Goal: Information Seeking & Learning: Understand process/instructions

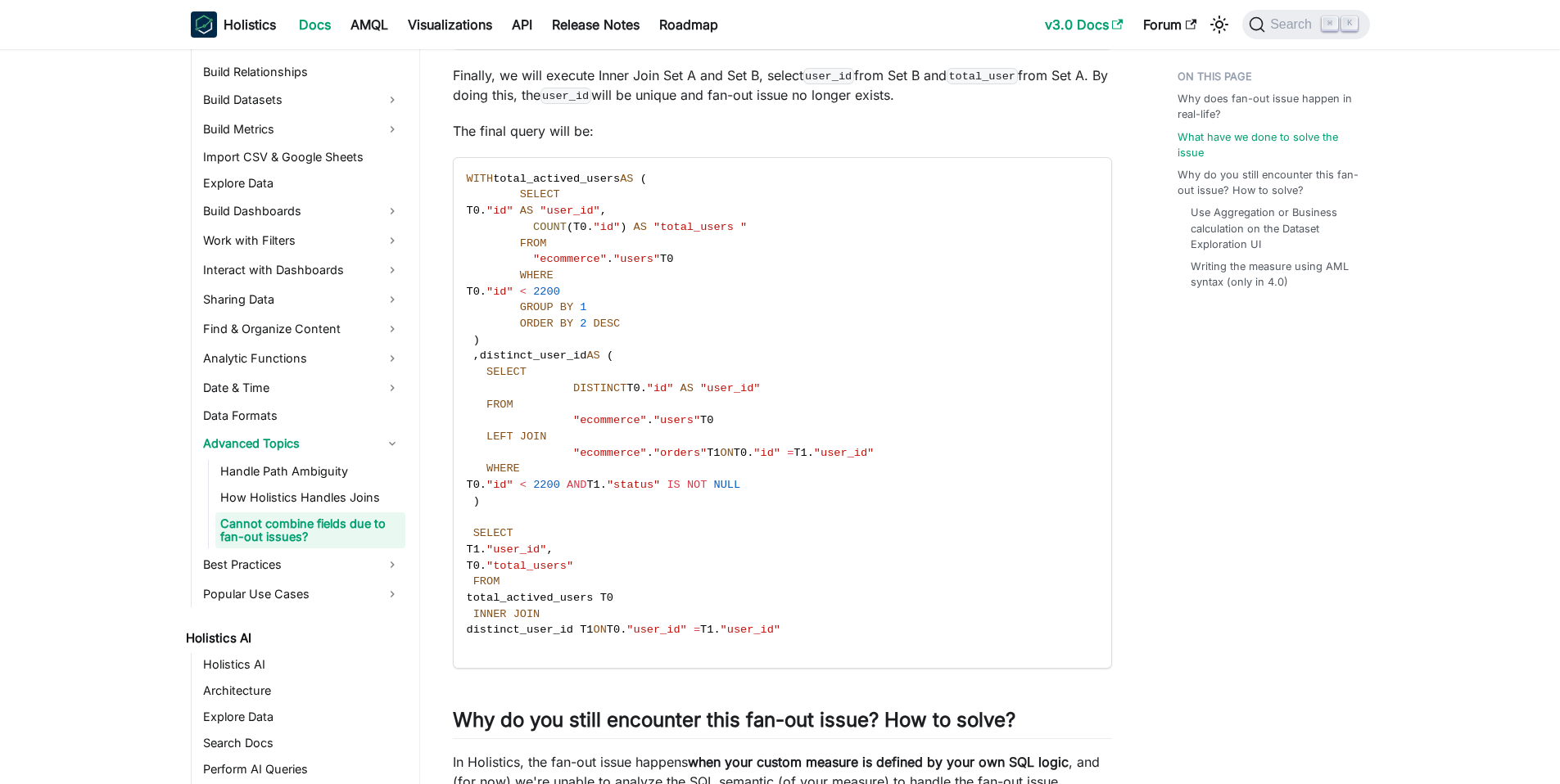
scroll to position [358, 0]
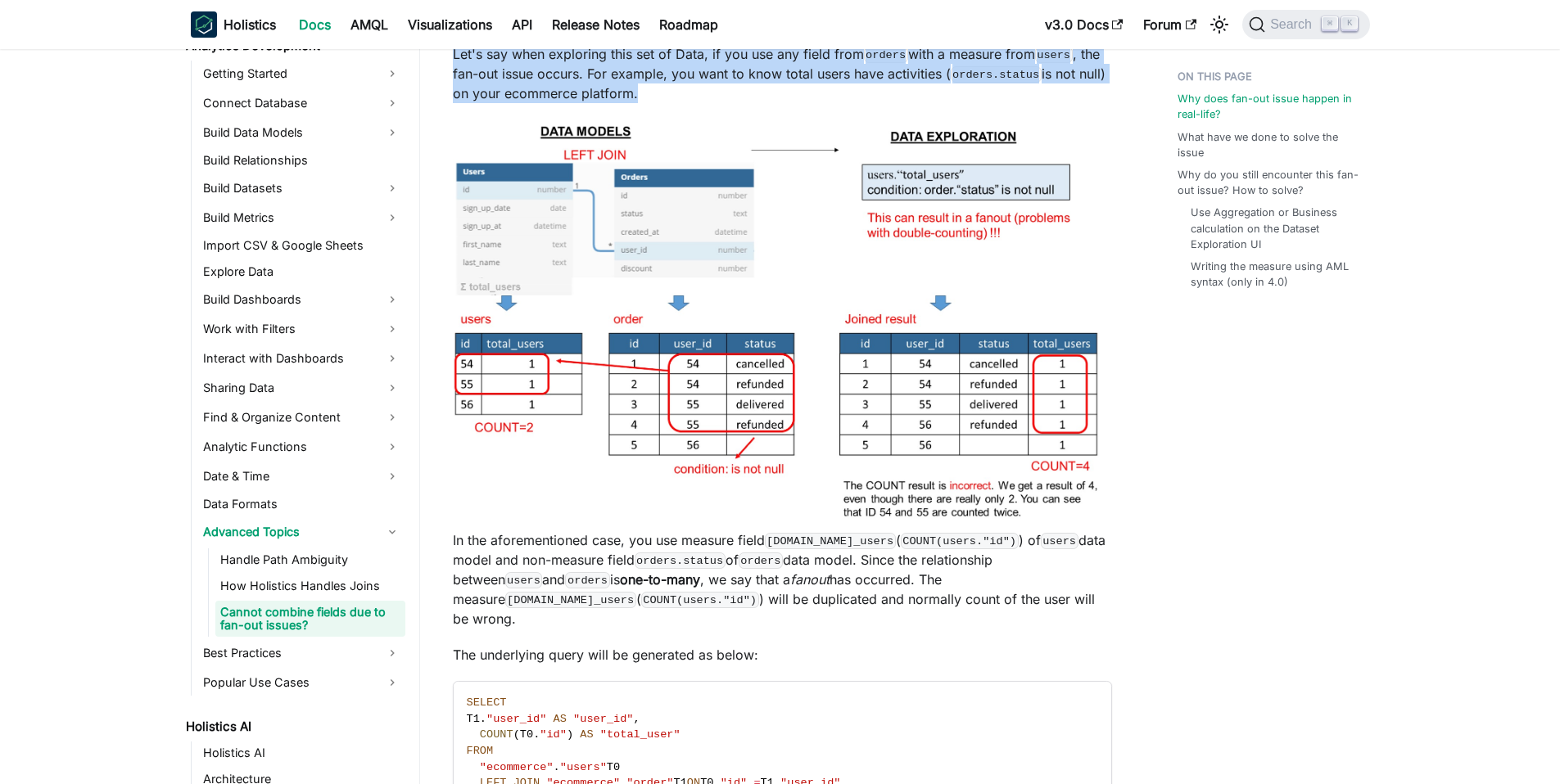
scroll to position [4284, 0]
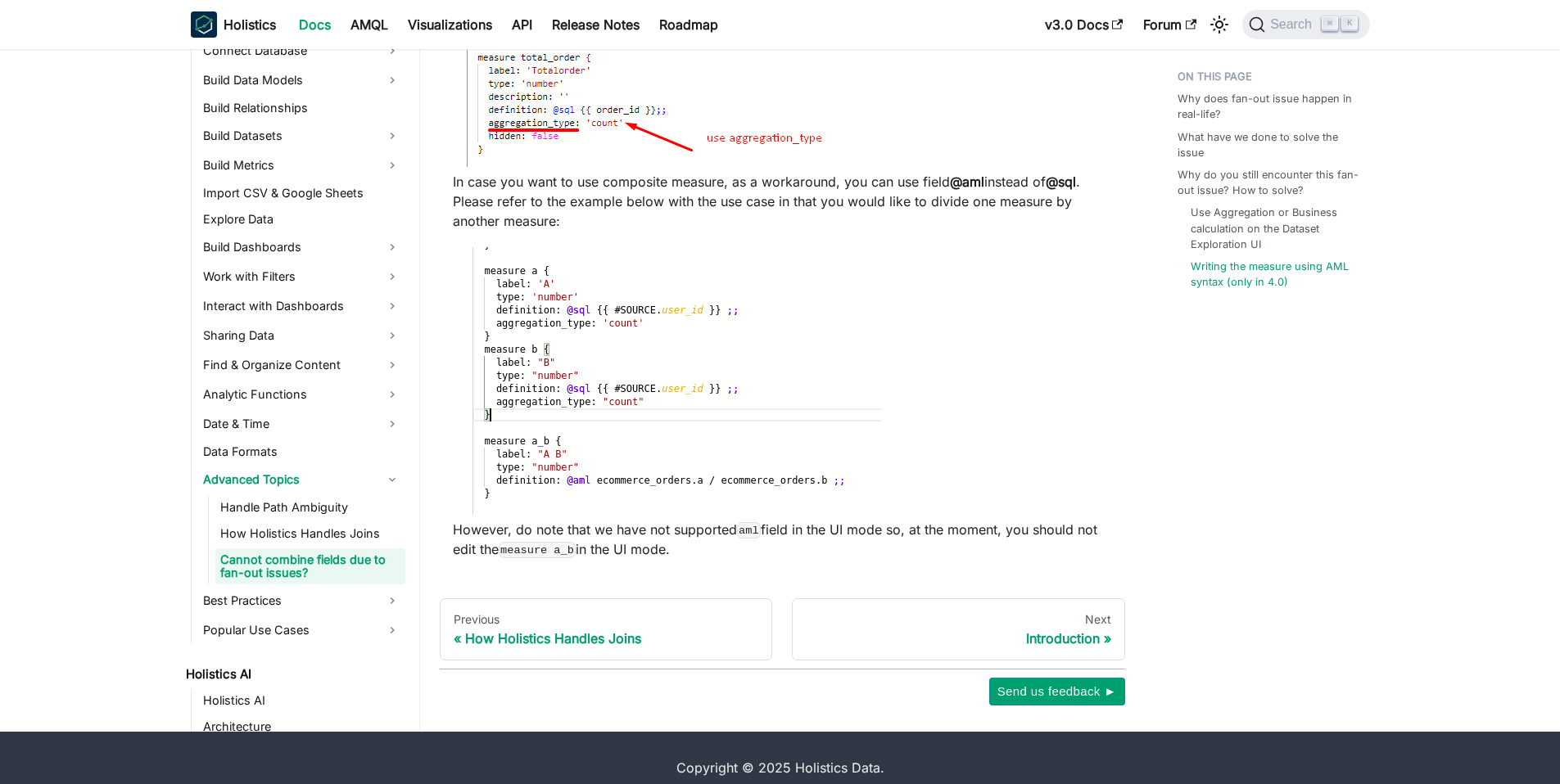
drag, startPoint x: 456, startPoint y: 114, endPoint x: 820, endPoint y: 527, distance: 550.5
copy div "Loremi dolorsi ametco adi el sed-doe tempor? In utla etdol, magn aliquaeni adm …"
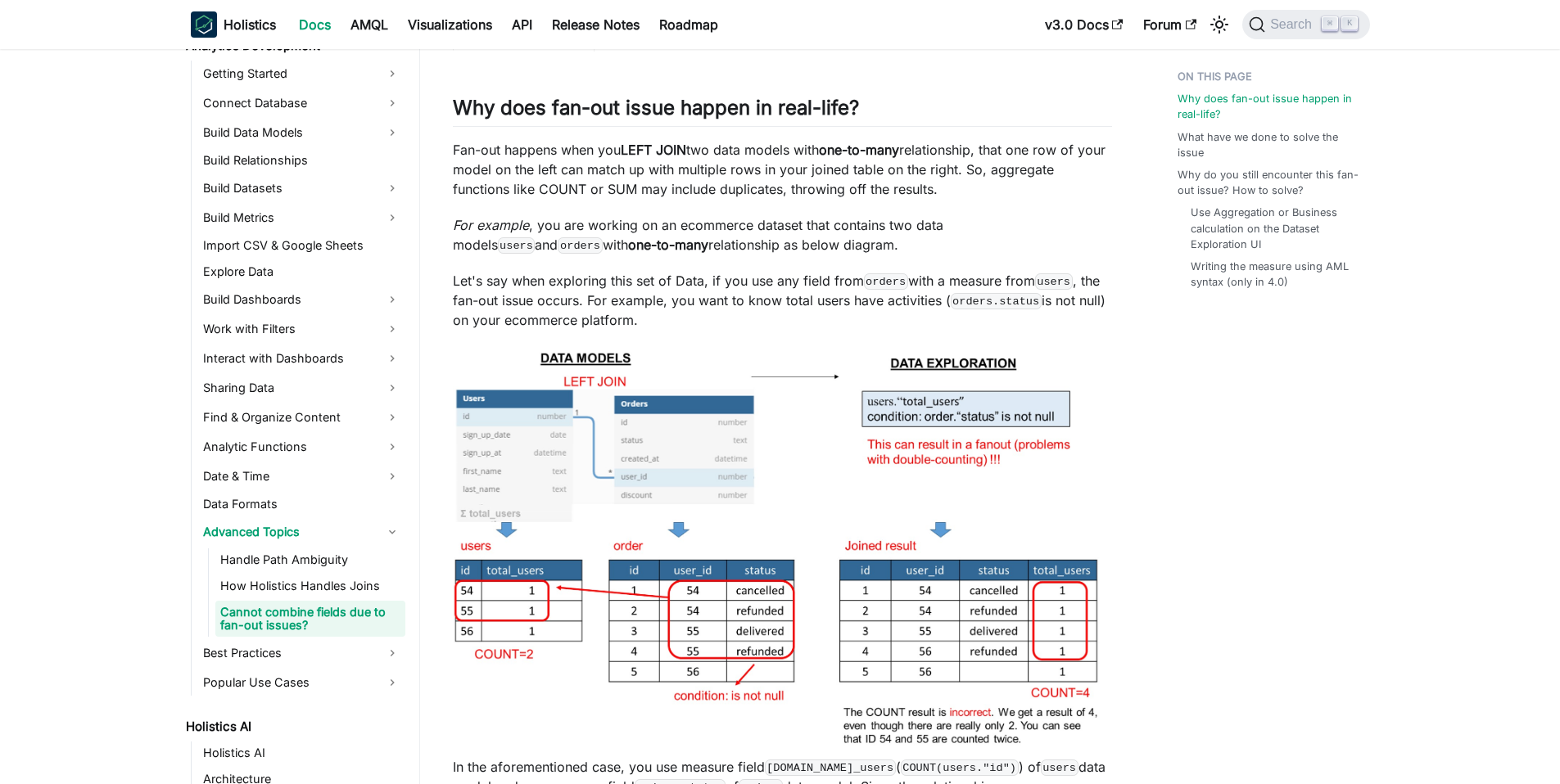
scroll to position [572, 0]
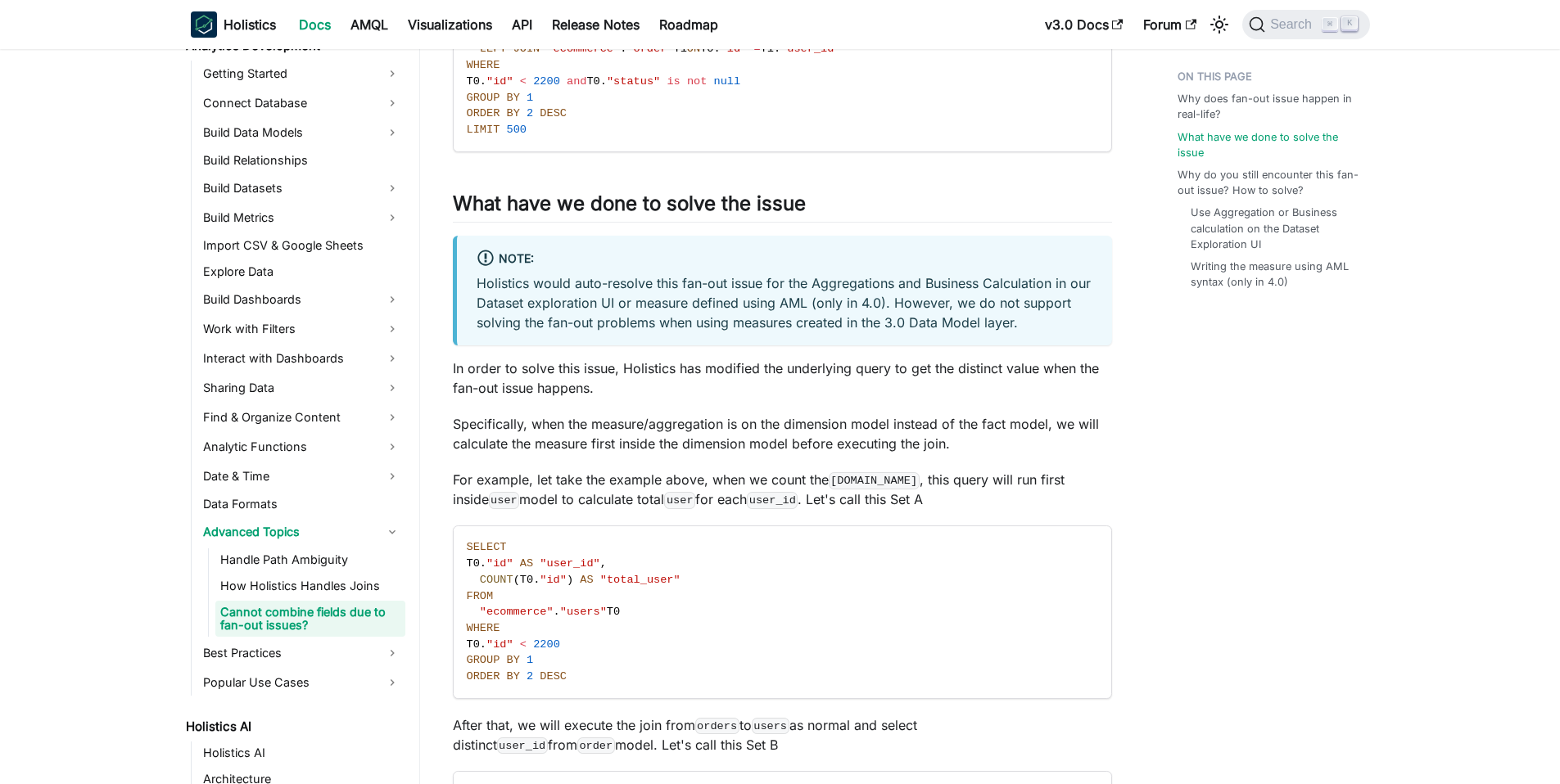
scroll to position [1527, 0]
click at [726, 428] on p "Specifically, when the measure/aggregation is on the dimension model instead of…" at bounding box center [782, 431] width 659 height 40
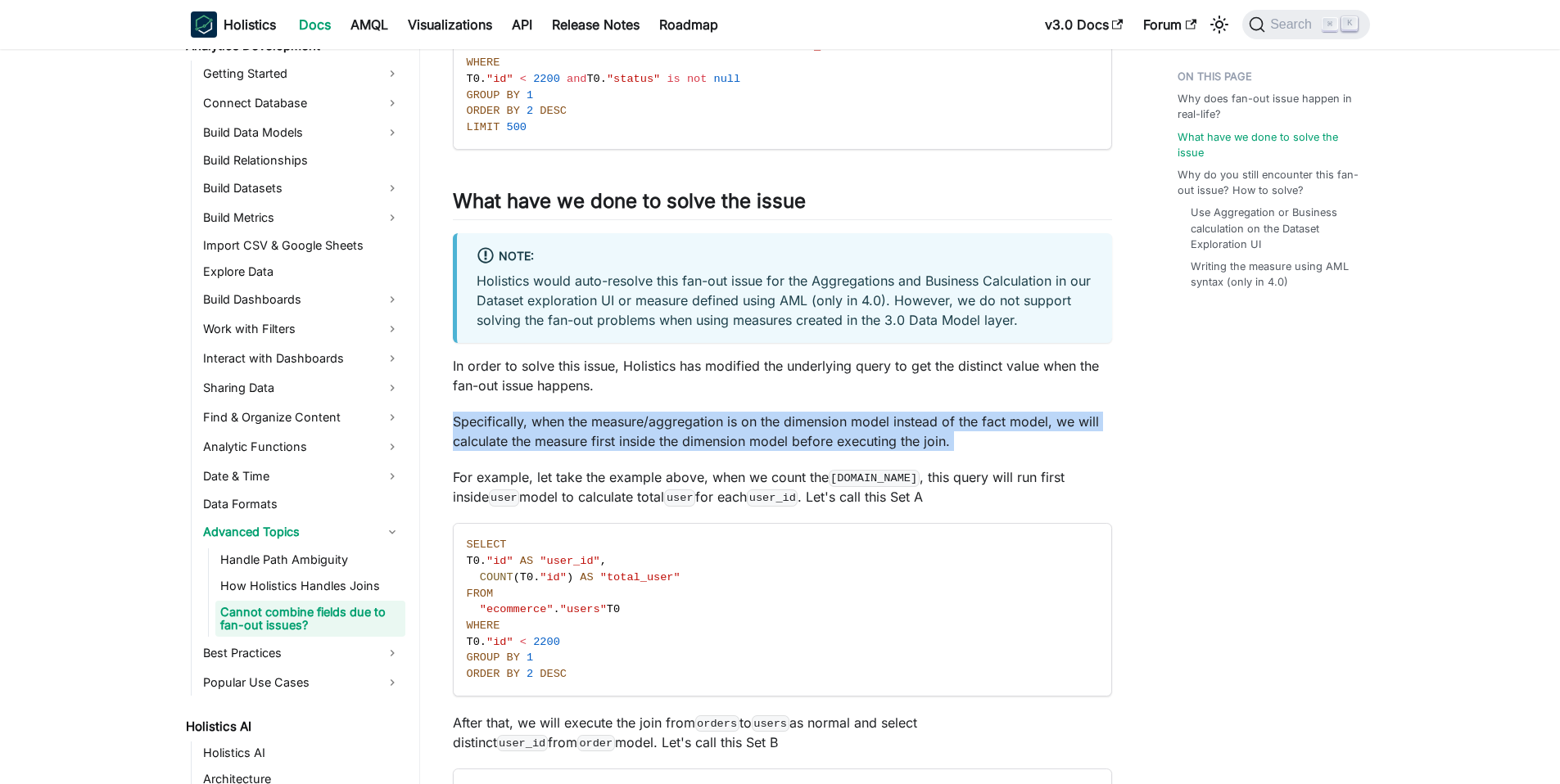
click at [726, 428] on p "Specifically, when the measure/aggregation is on the dimension model instead of…" at bounding box center [782, 431] width 659 height 40
click at [764, 423] on p "Specifically, when the measure/aggregation is on the dimension model instead of…" at bounding box center [782, 431] width 659 height 40
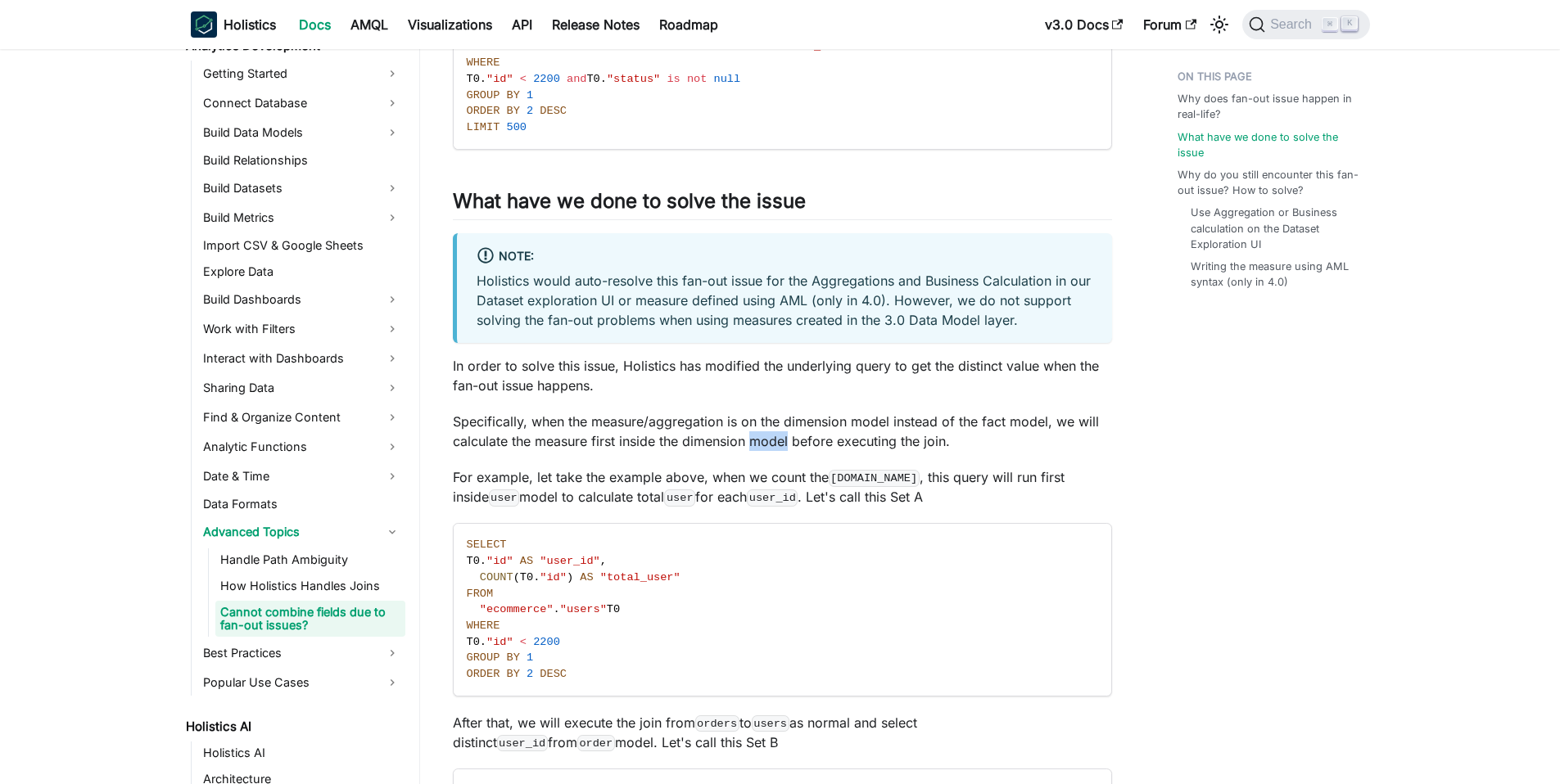
click at [764, 423] on p "Specifically, when the measure/aggregation is on the dimension model instead of…" at bounding box center [782, 431] width 659 height 40
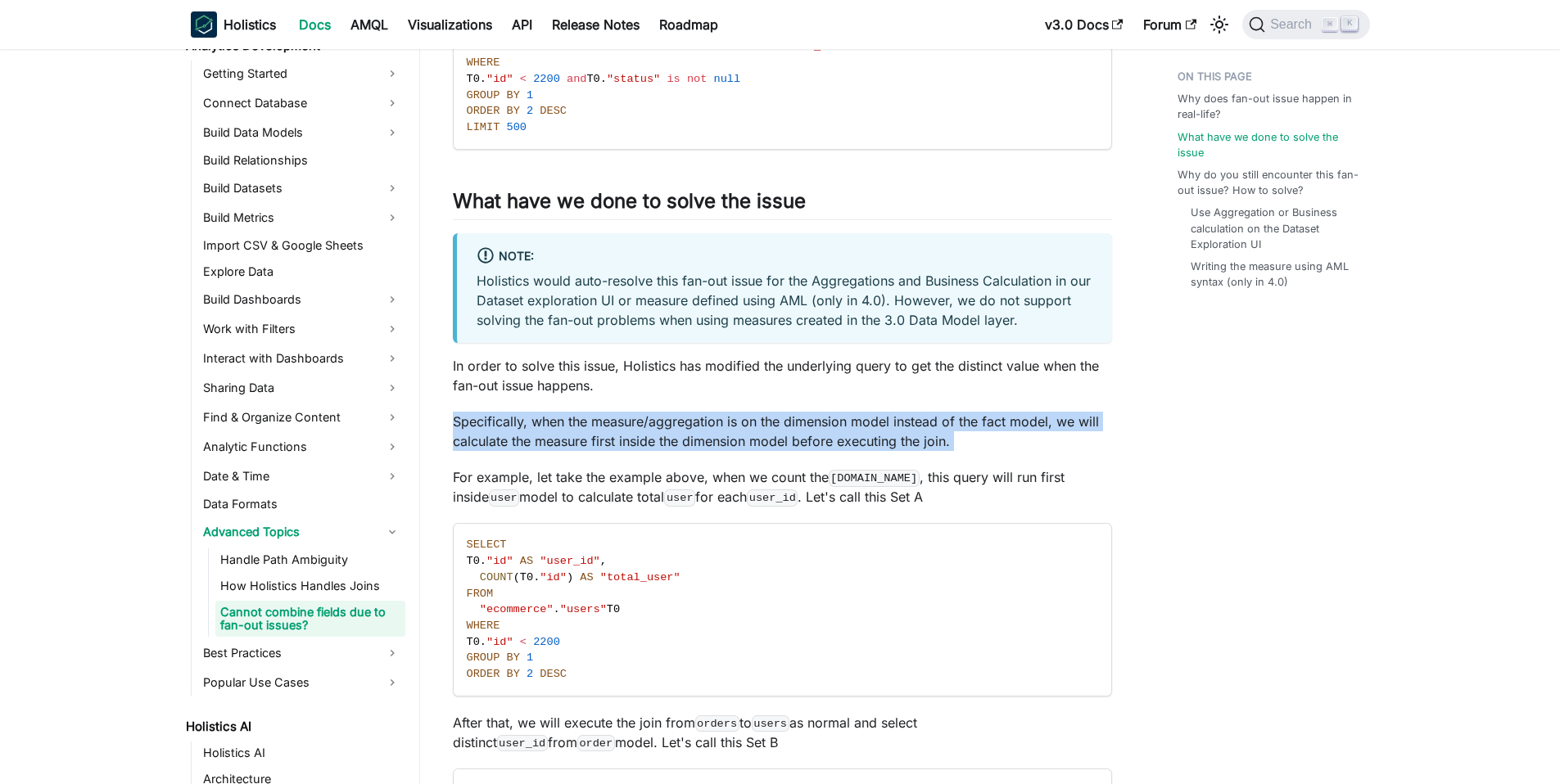
click at [764, 423] on p "Specifically, when the measure/aggregation is on the dimension model instead of…" at bounding box center [782, 431] width 659 height 40
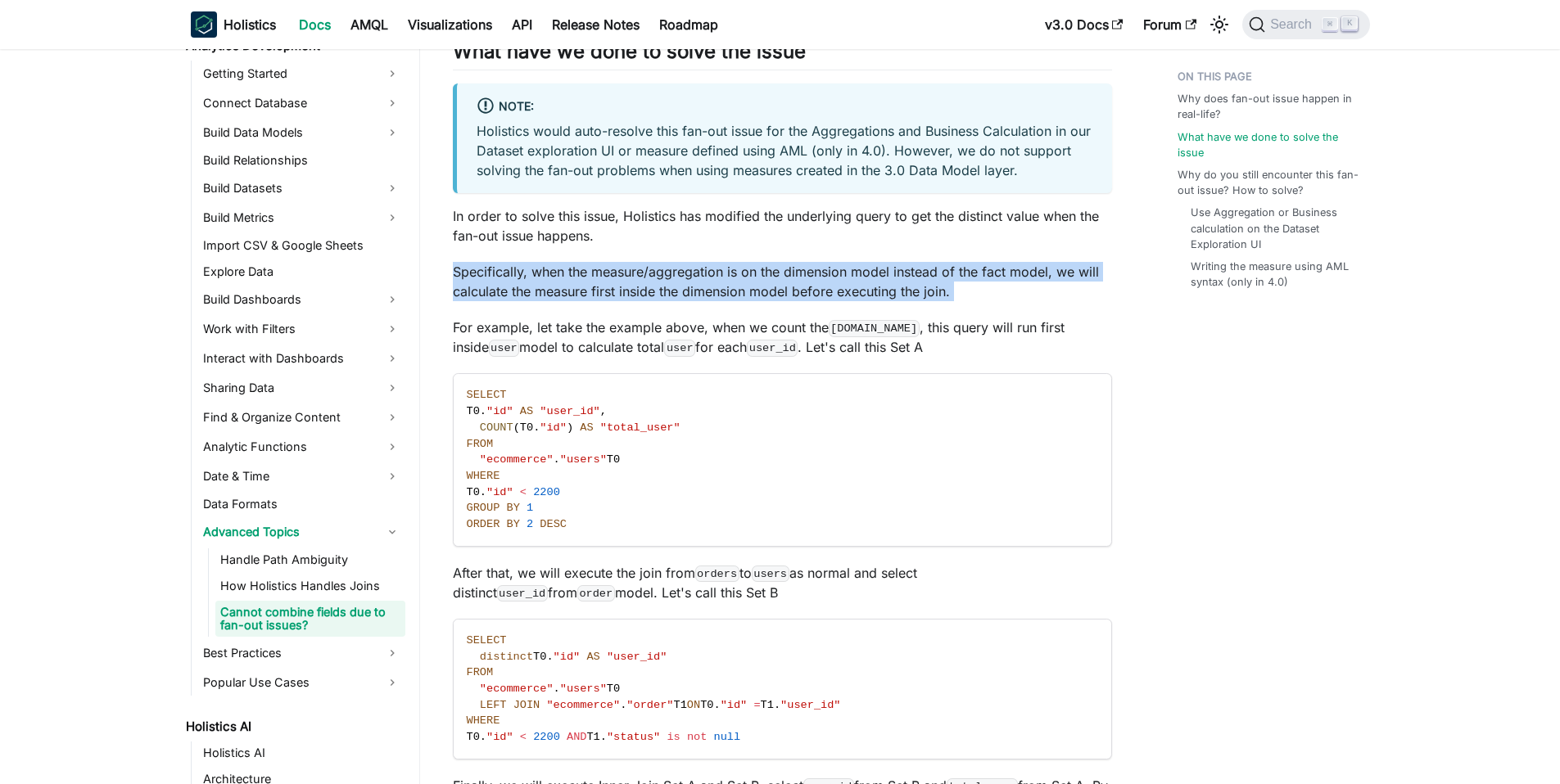
scroll to position [1717, 0]
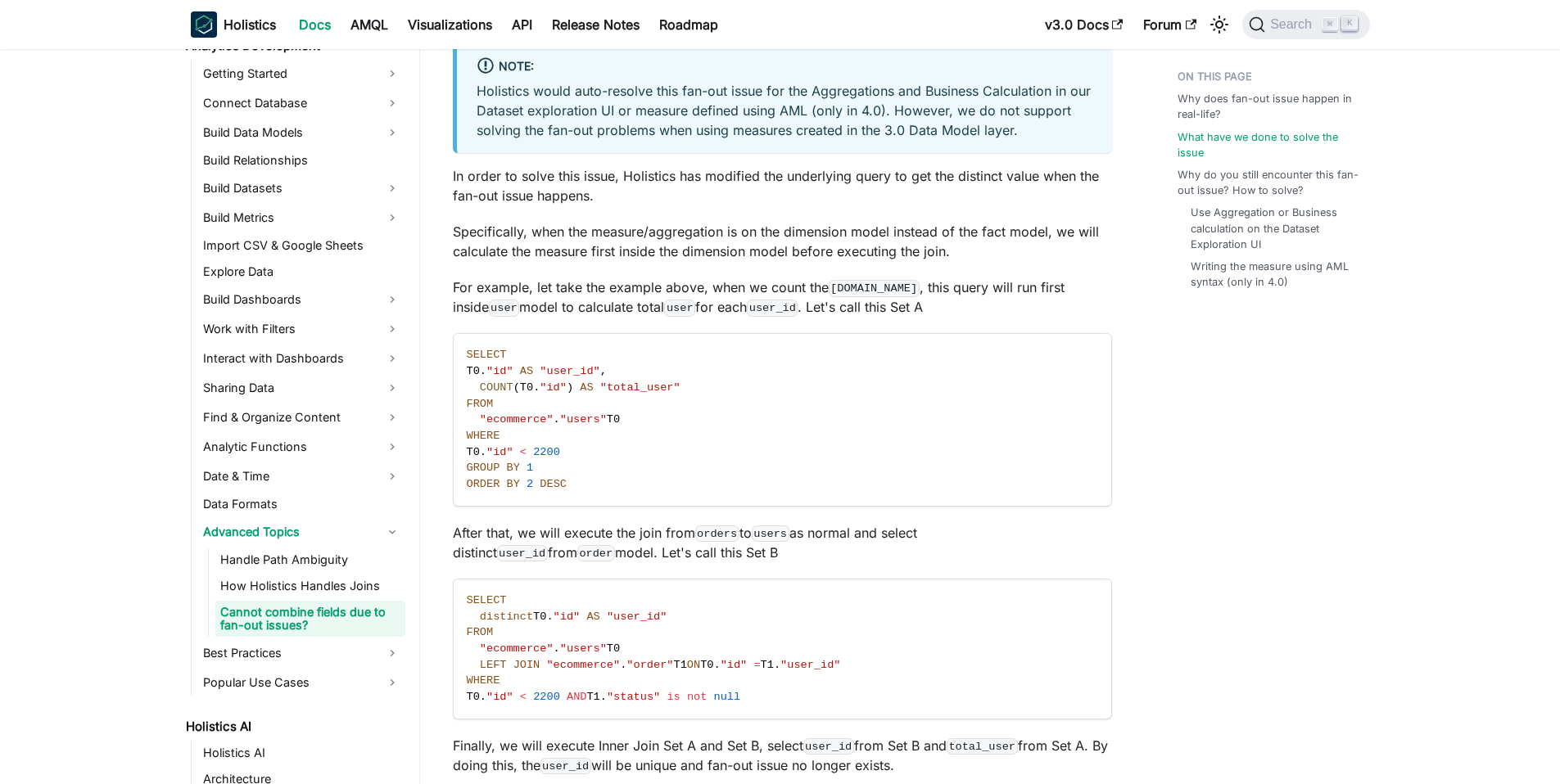
click at [706, 277] on p "For example, let take the example above, when we count the [DOMAIN_NAME] , this…" at bounding box center [782, 297] width 659 height 40
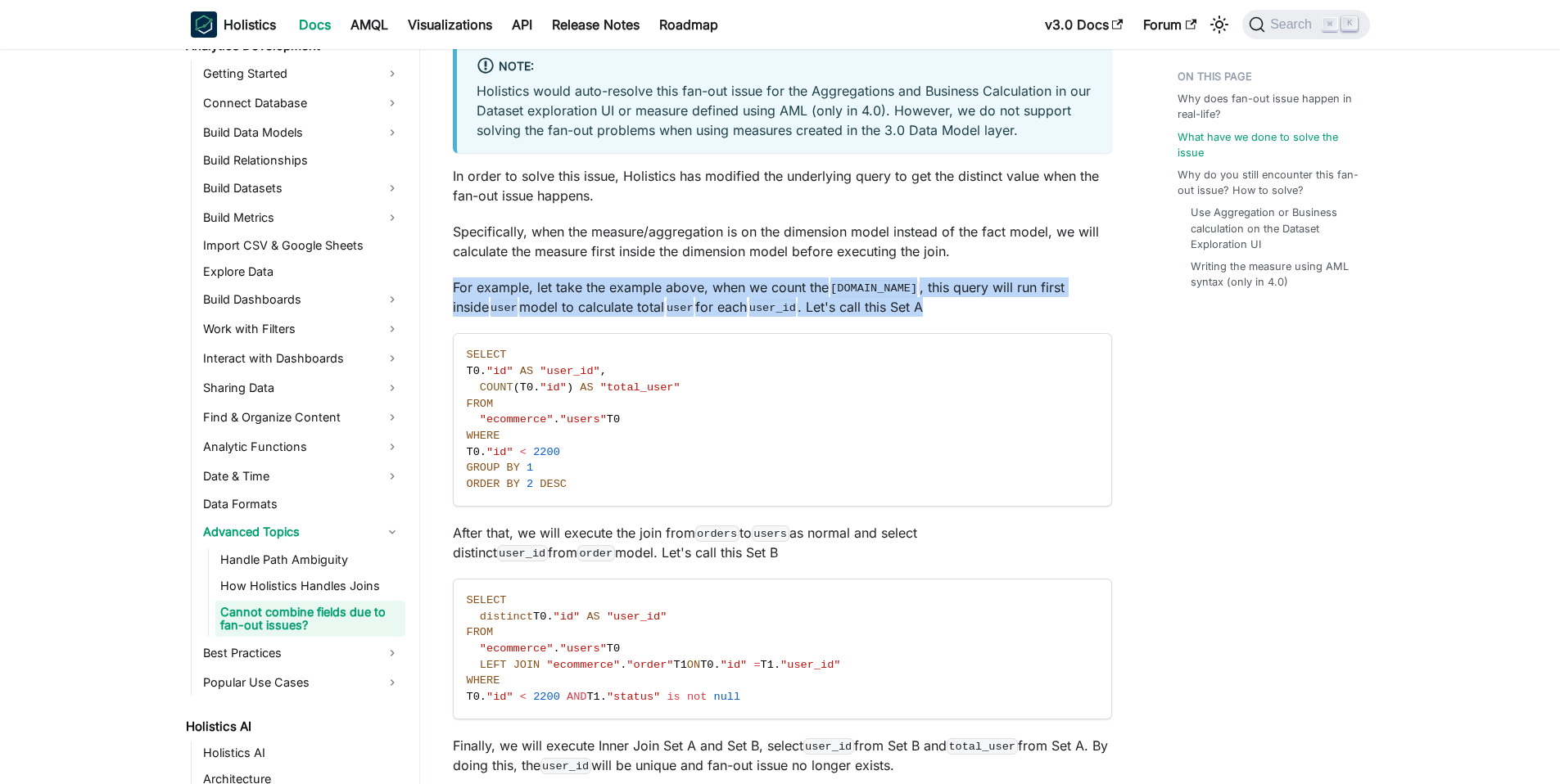
click at [706, 277] on p "For example, let take the example above, when we count the [DOMAIN_NAME] , this…" at bounding box center [782, 297] width 659 height 40
click at [820, 277] on p "For example, let take the example above, when we count the [DOMAIN_NAME] , this…" at bounding box center [782, 297] width 659 height 40
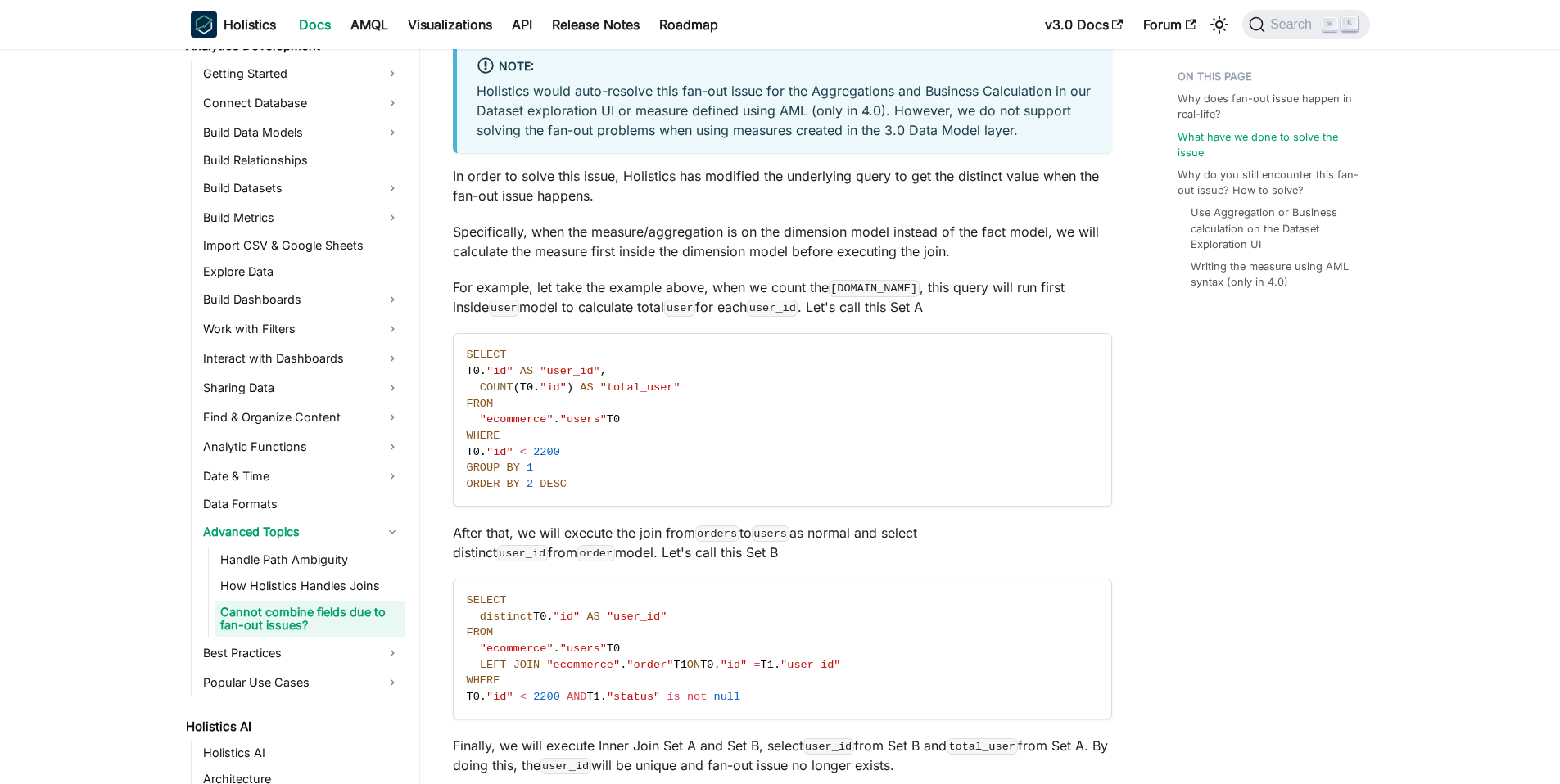
click at [849, 222] on p "Specifically, when the measure/aggregation is on the dimension model instead of…" at bounding box center [782, 241] width 659 height 40
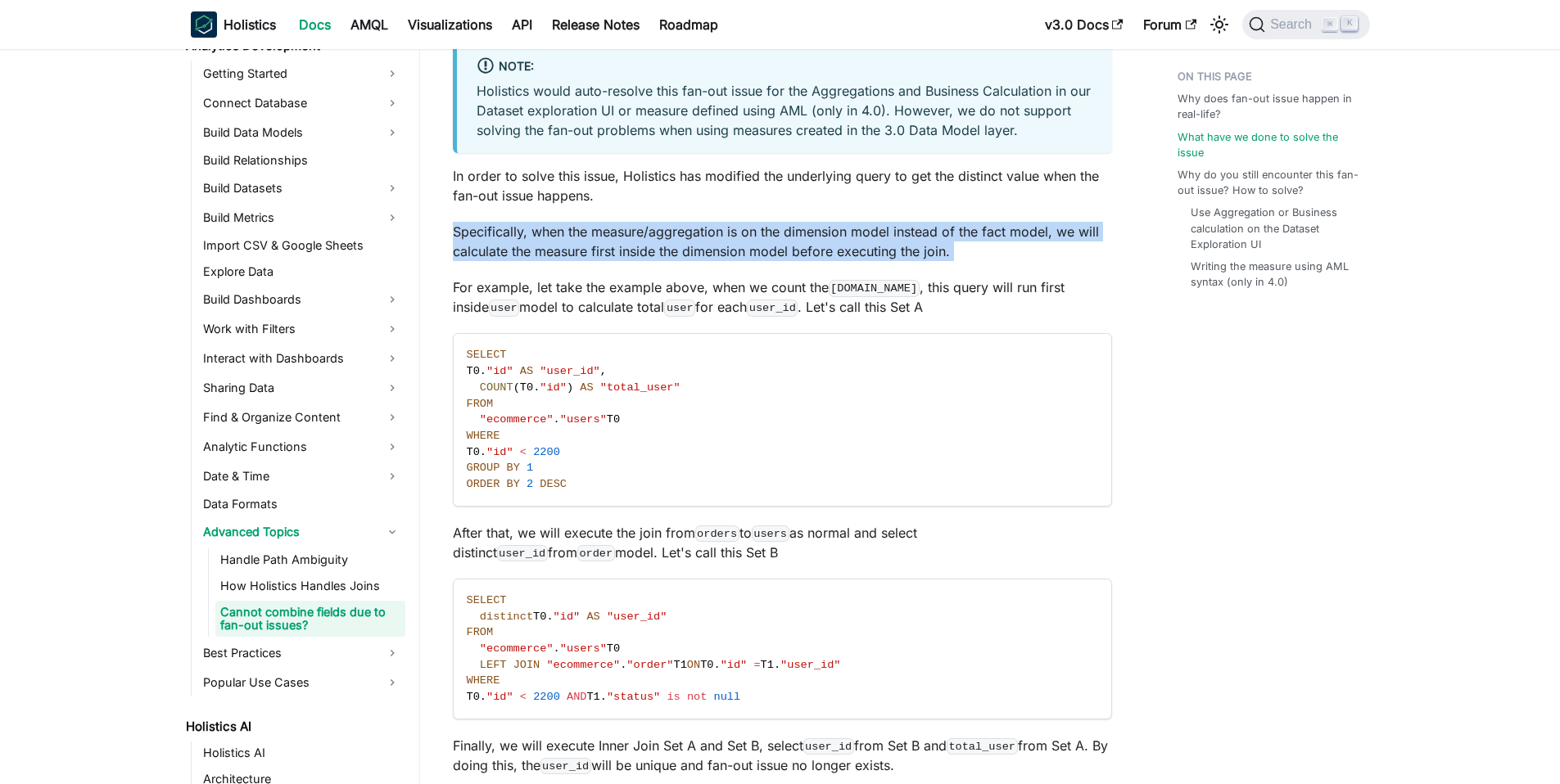
click at [849, 222] on p "Specifically, when the measure/aggregation is on the dimension model instead of…" at bounding box center [782, 241] width 659 height 40
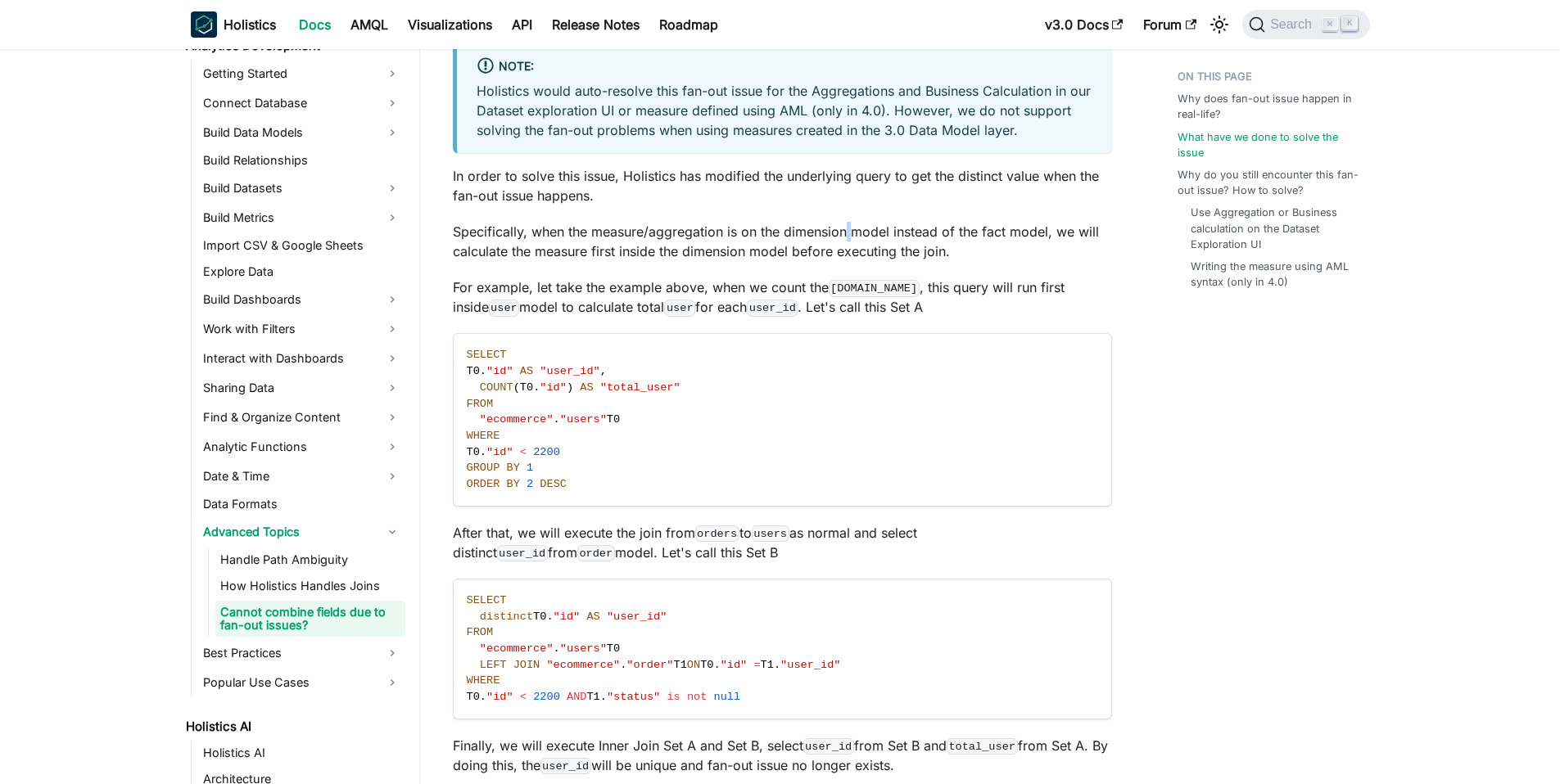
click at [849, 222] on p "Specifically, when the measure/aggregation is on the dimension model instead of…" at bounding box center [782, 241] width 659 height 40
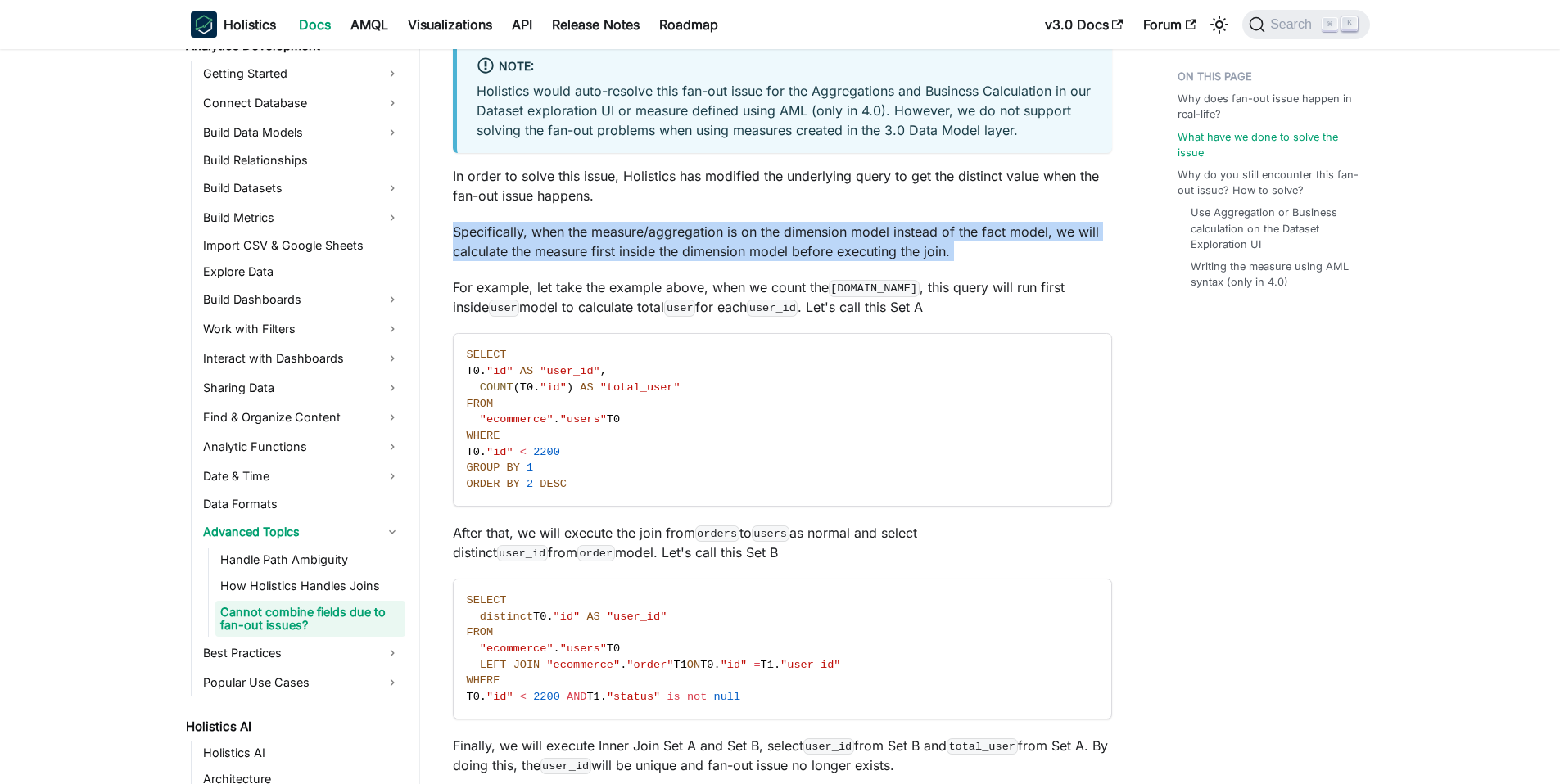
click at [849, 222] on p "Specifically, when the measure/aggregation is on the dimension model instead of…" at bounding box center [782, 241] width 659 height 40
click at [861, 251] on div "Cannot combine fields due to fan-out issues? In some cases, when exploring you …" at bounding box center [782, 752] width 659 height 4746
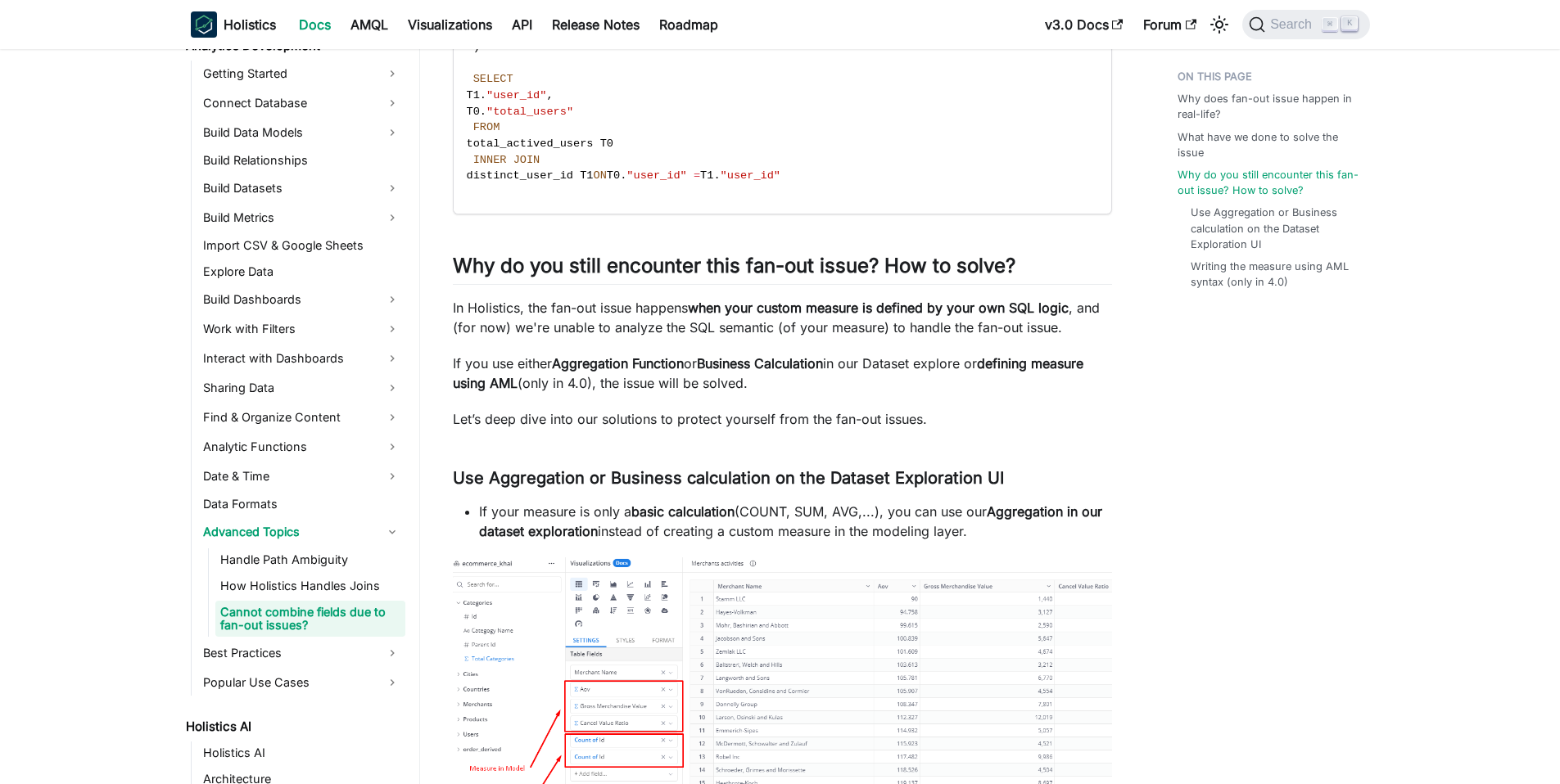
scroll to position [2854, 0]
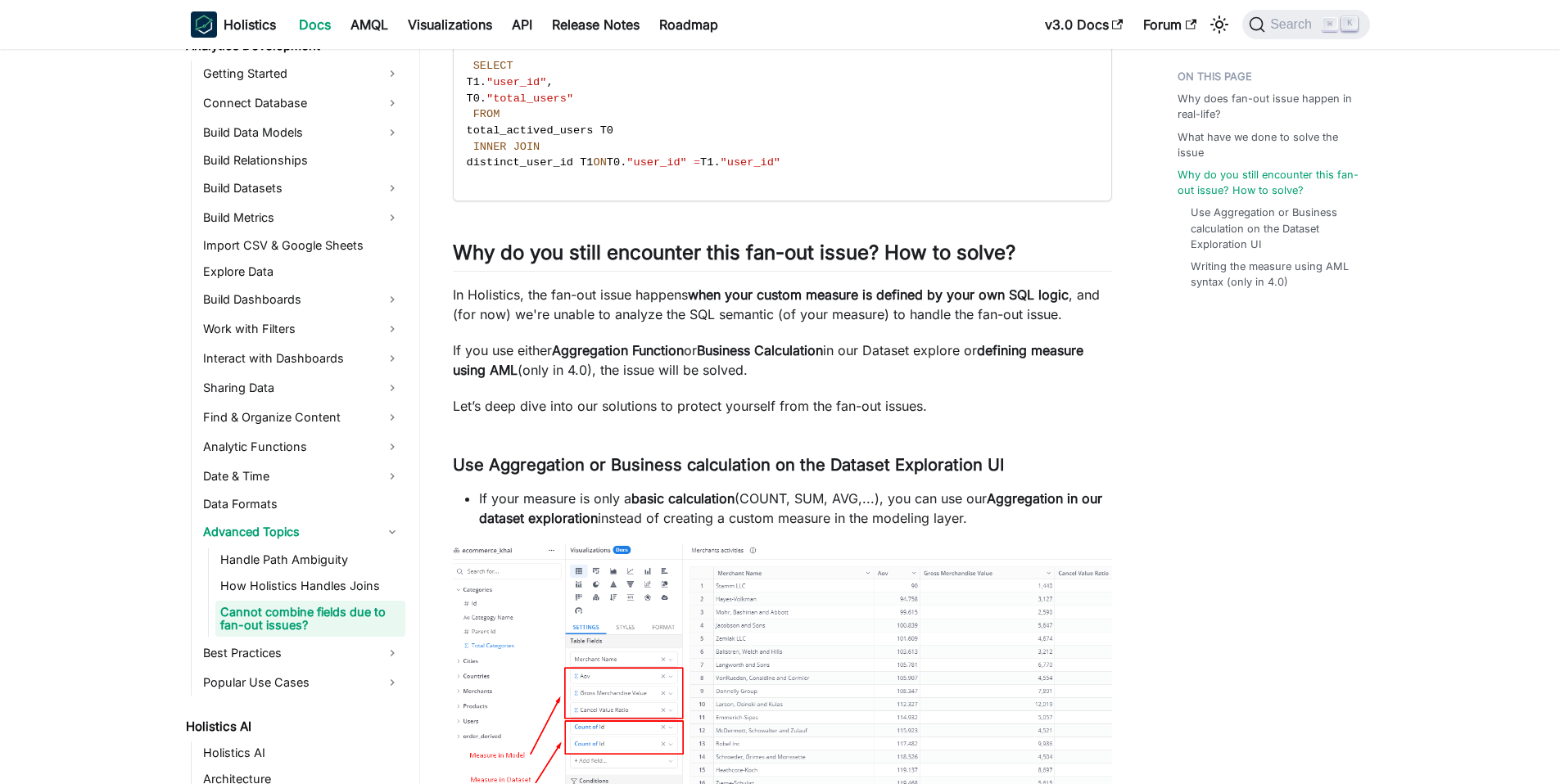
click at [849, 286] on strong "when your custom measure is defined by your own SQL logic" at bounding box center [878, 294] width 380 height 17
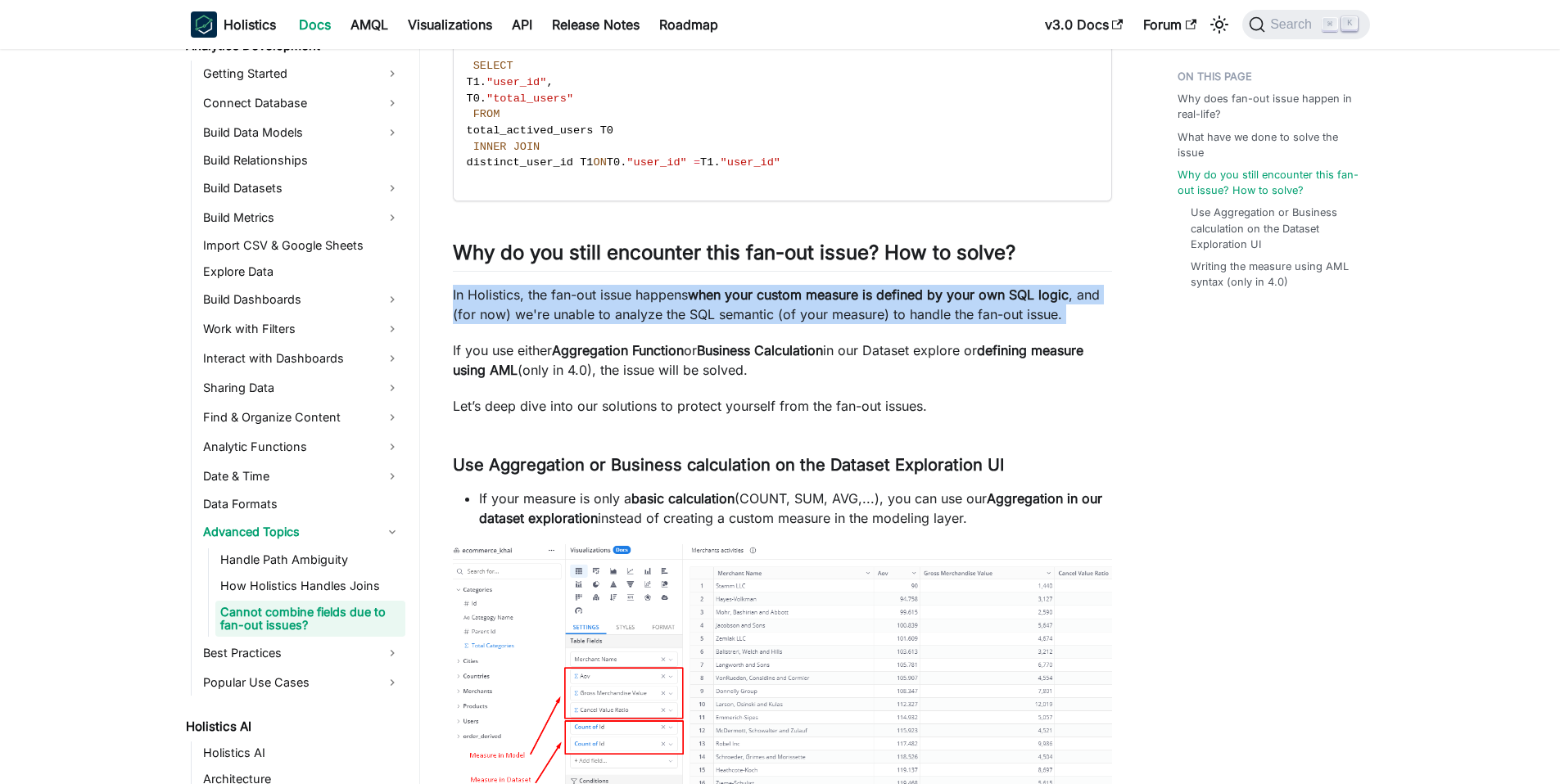
click at [849, 286] on strong "when your custom measure is defined by your own SQL logic" at bounding box center [878, 294] width 380 height 17
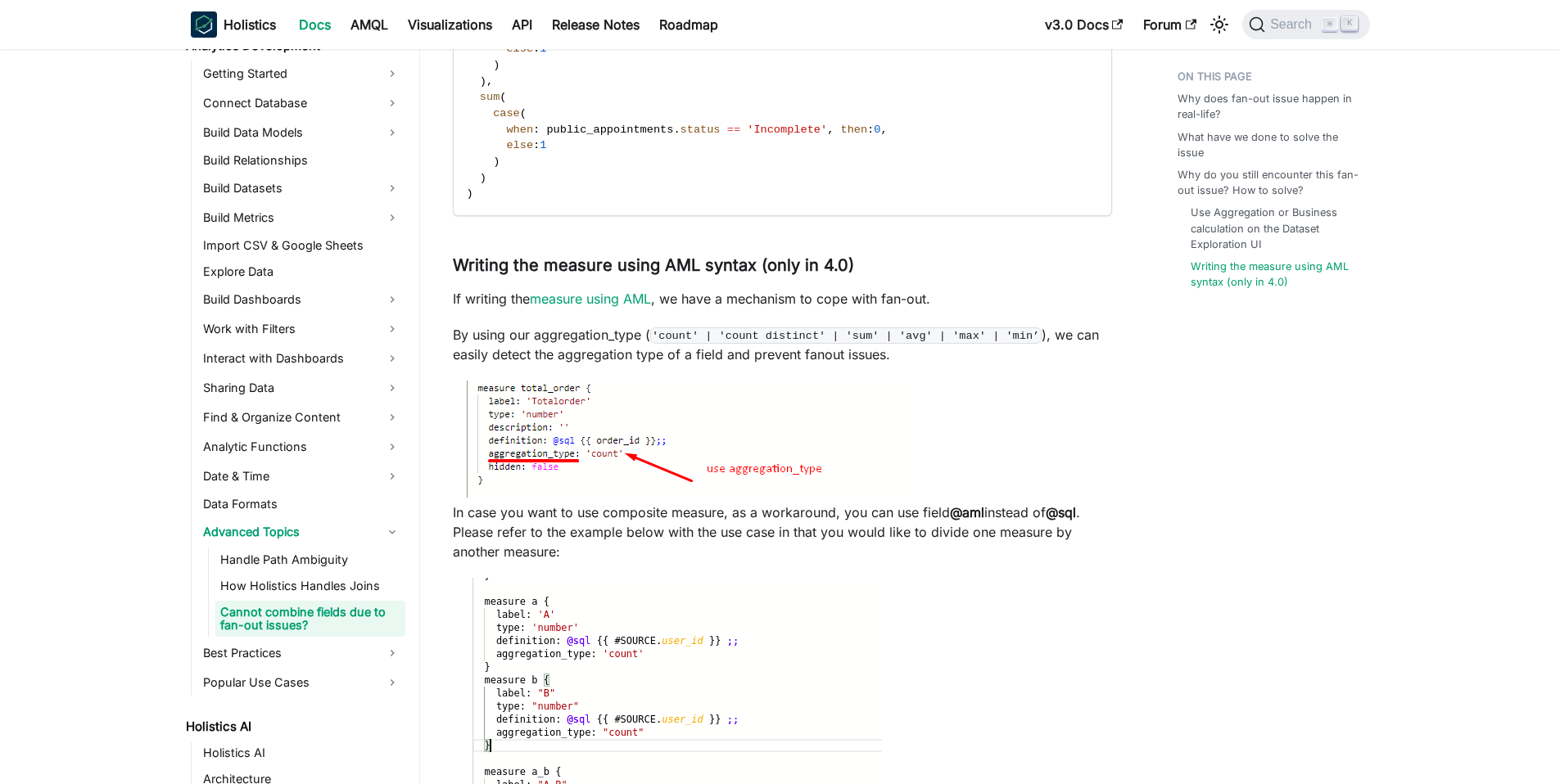
scroll to position [3956, 0]
click at [991, 323] on p "By using our aggregation_type ( 'count' | 'count distinct' | 'sum' | 'avg' | 'm…" at bounding box center [782, 342] width 659 height 40
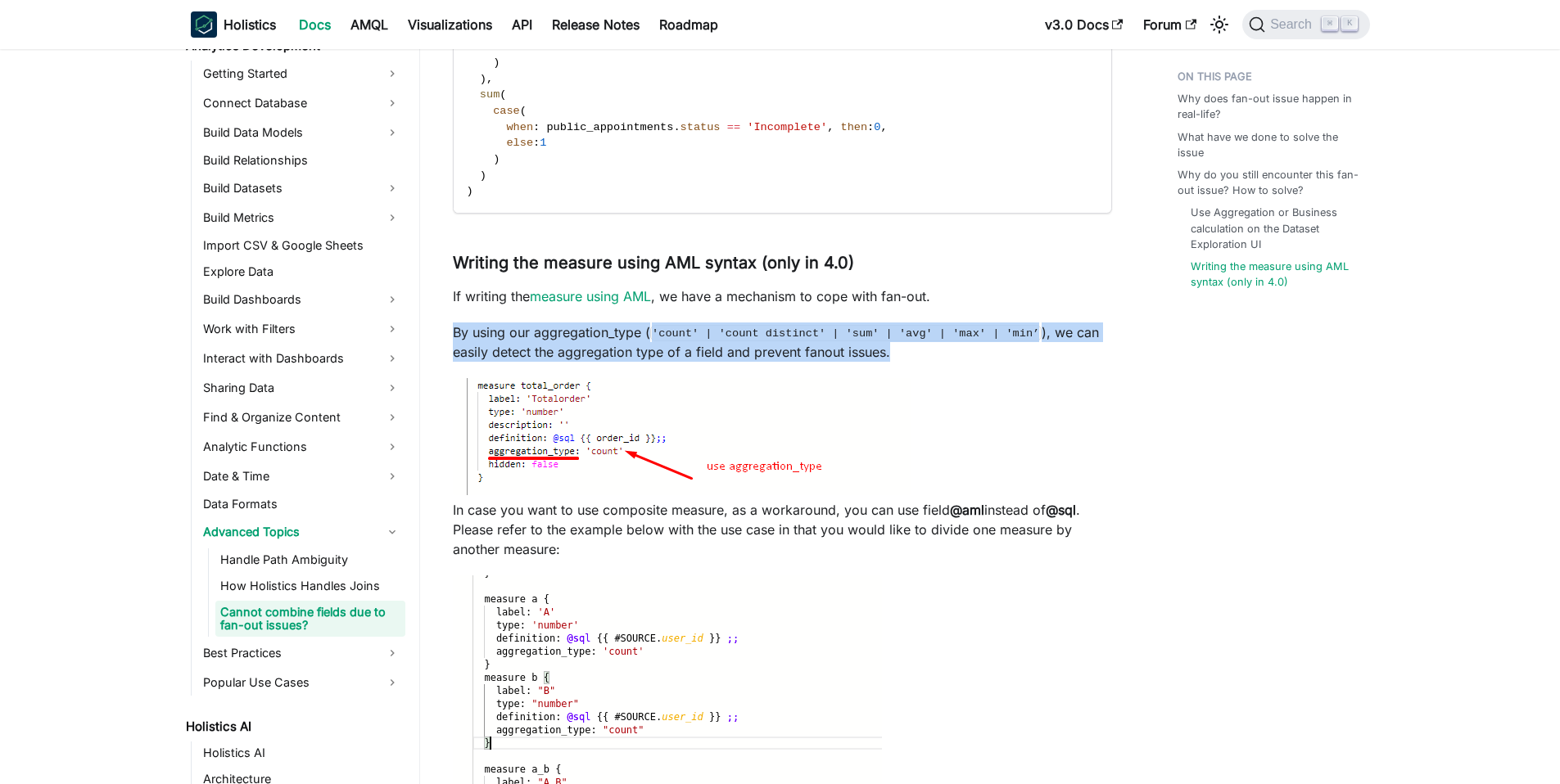
click at [991, 323] on p "By using our aggregation_type ( 'count' | 'count distinct' | 'sum' | 'avg' | 'm…" at bounding box center [782, 342] width 659 height 40
click at [985, 329] on p "By using our aggregation_type ( 'count' | 'count distinct' | 'sum' | 'avg' | 'm…" at bounding box center [782, 342] width 659 height 40
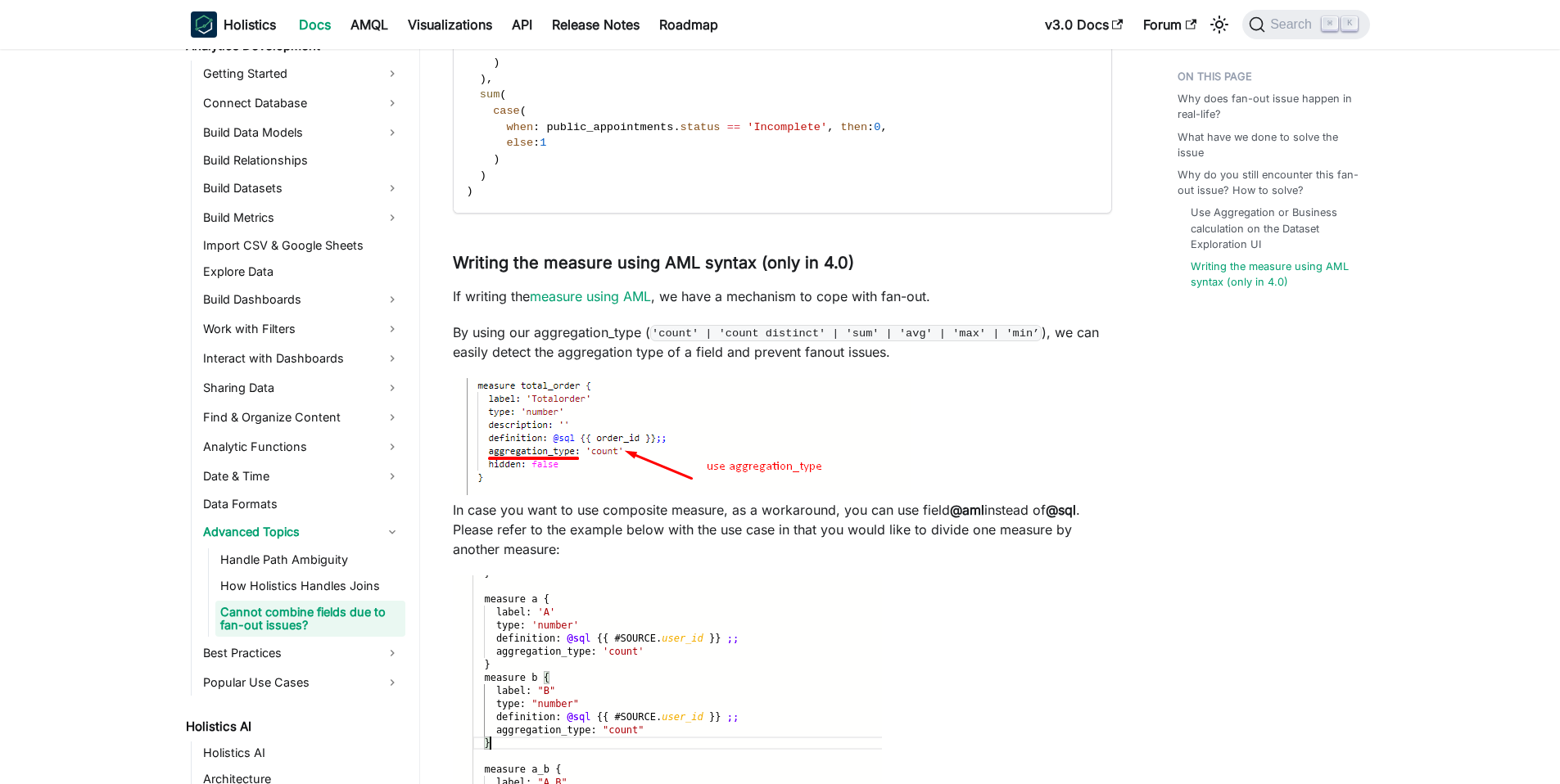
click at [985, 329] on p "By using our aggregation_type ( 'count' | 'count distinct' | 'sum' | 'avg' | 'm…" at bounding box center [782, 342] width 659 height 40
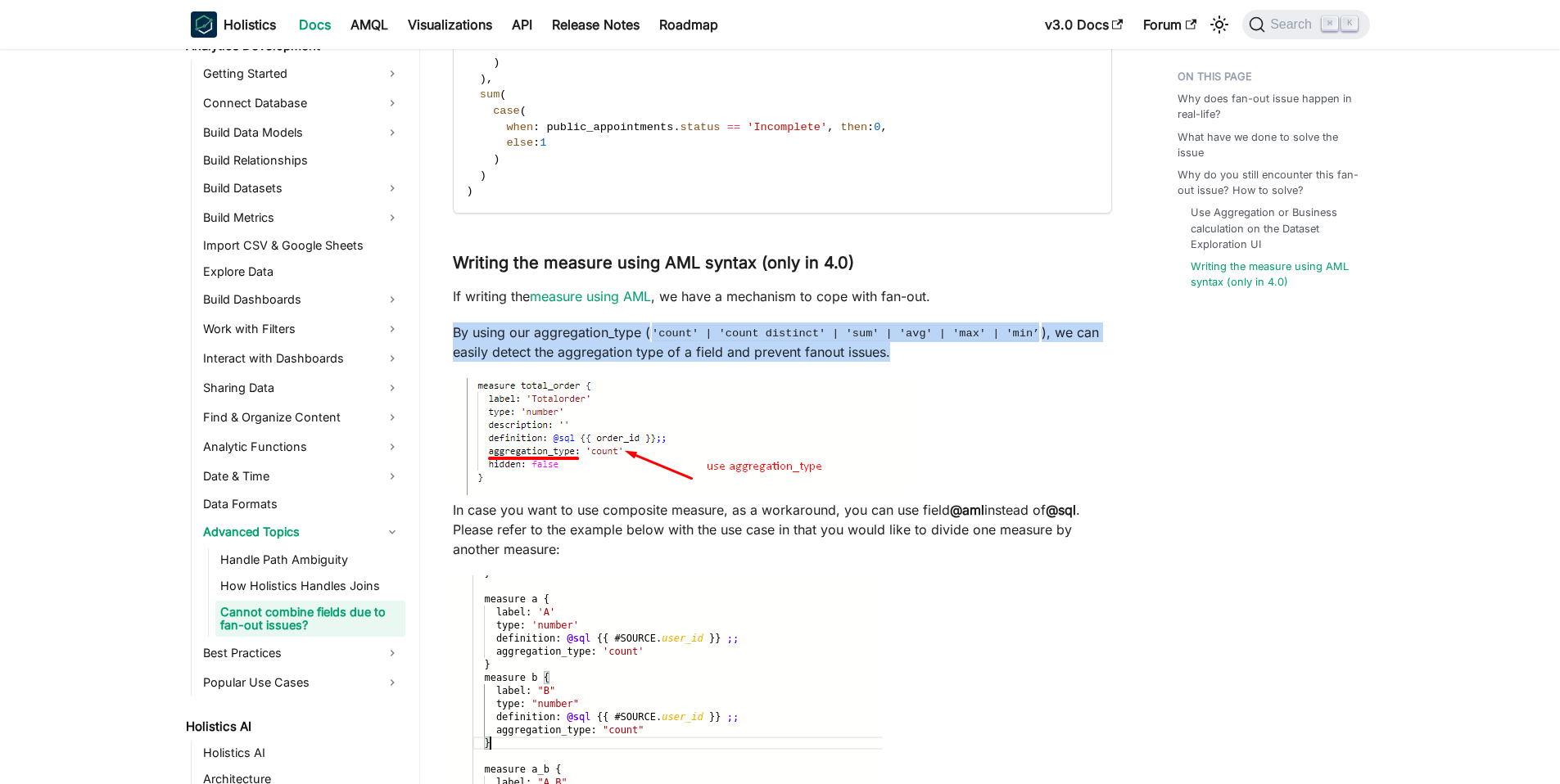
click at [985, 329] on p "By using our aggregation_type ( 'count' | 'count distinct' | 'sum' | 'avg' | 'm…" at bounding box center [782, 342] width 659 height 40
click at [1000, 325] on code "'count' | 'count distinct' | 'sum' | 'avg' | 'max' | 'min’" at bounding box center [846, 333] width 392 height 17
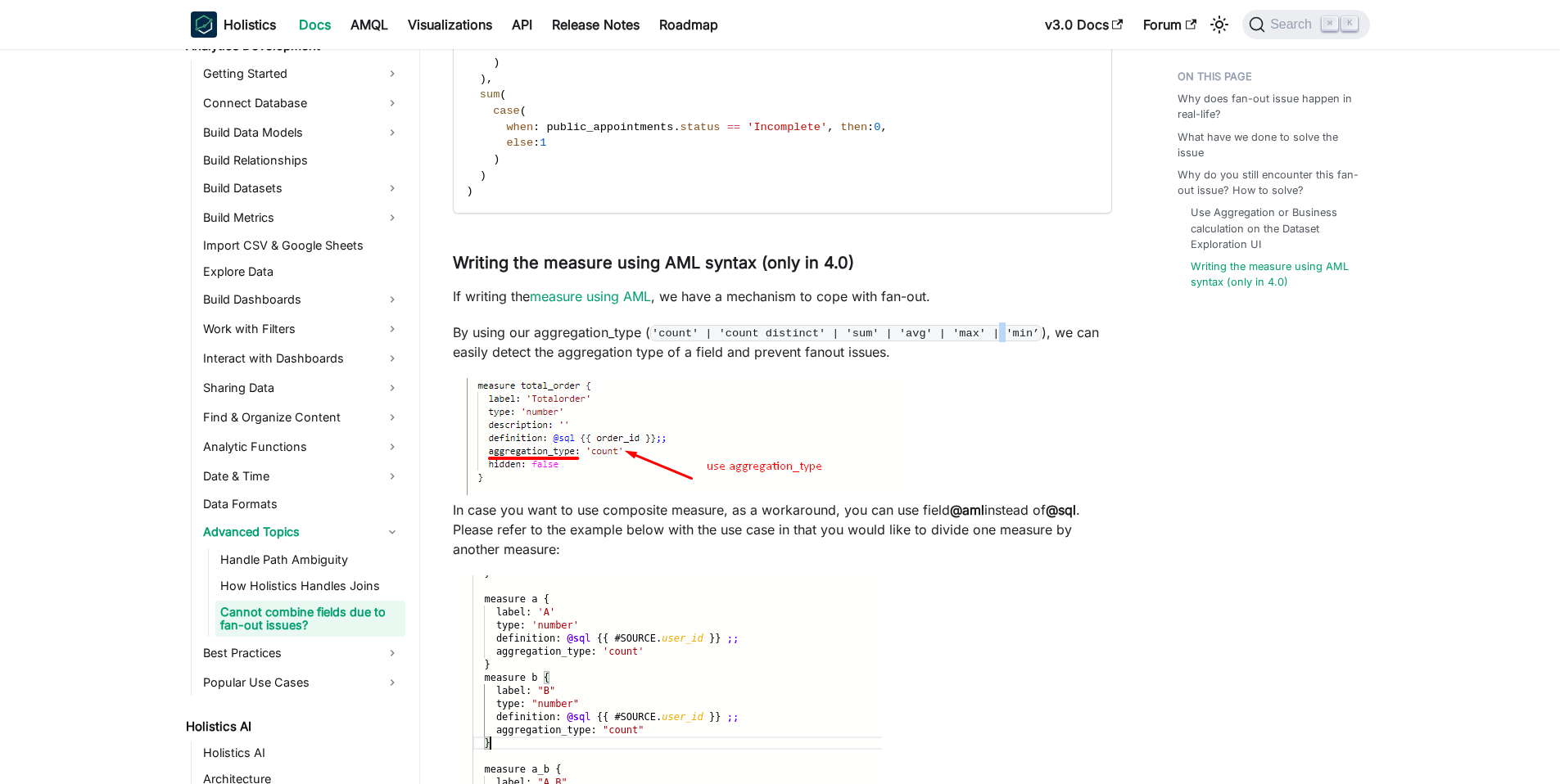
click at [1000, 325] on code "'count' | 'count distinct' | 'sum' | 'avg' | 'max' | 'min’" at bounding box center [846, 333] width 392 height 17
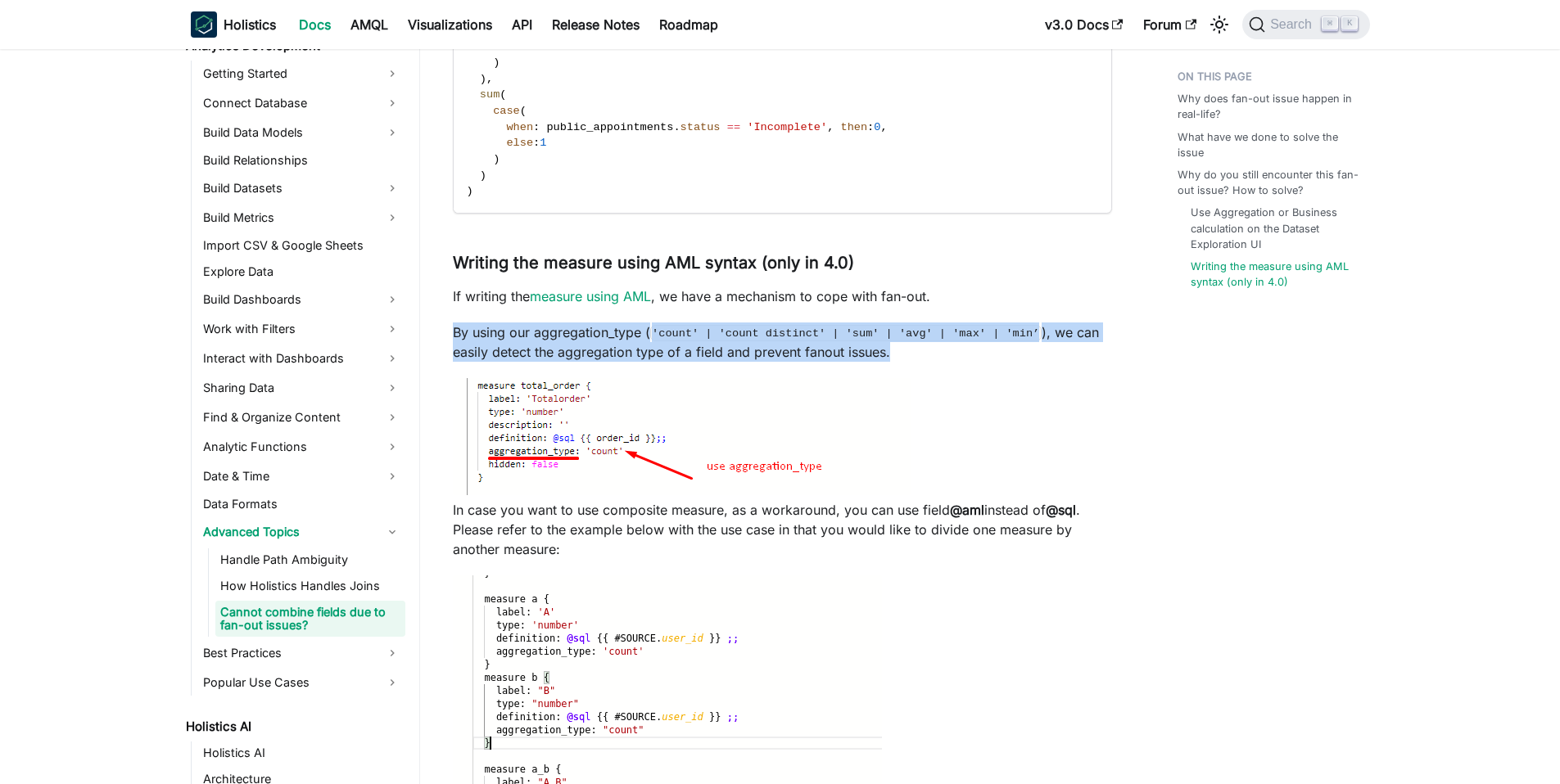
click at [1000, 325] on code "'count' | 'count distinct' | 'sum' | 'avg' | 'max' | 'min’" at bounding box center [846, 333] width 392 height 17
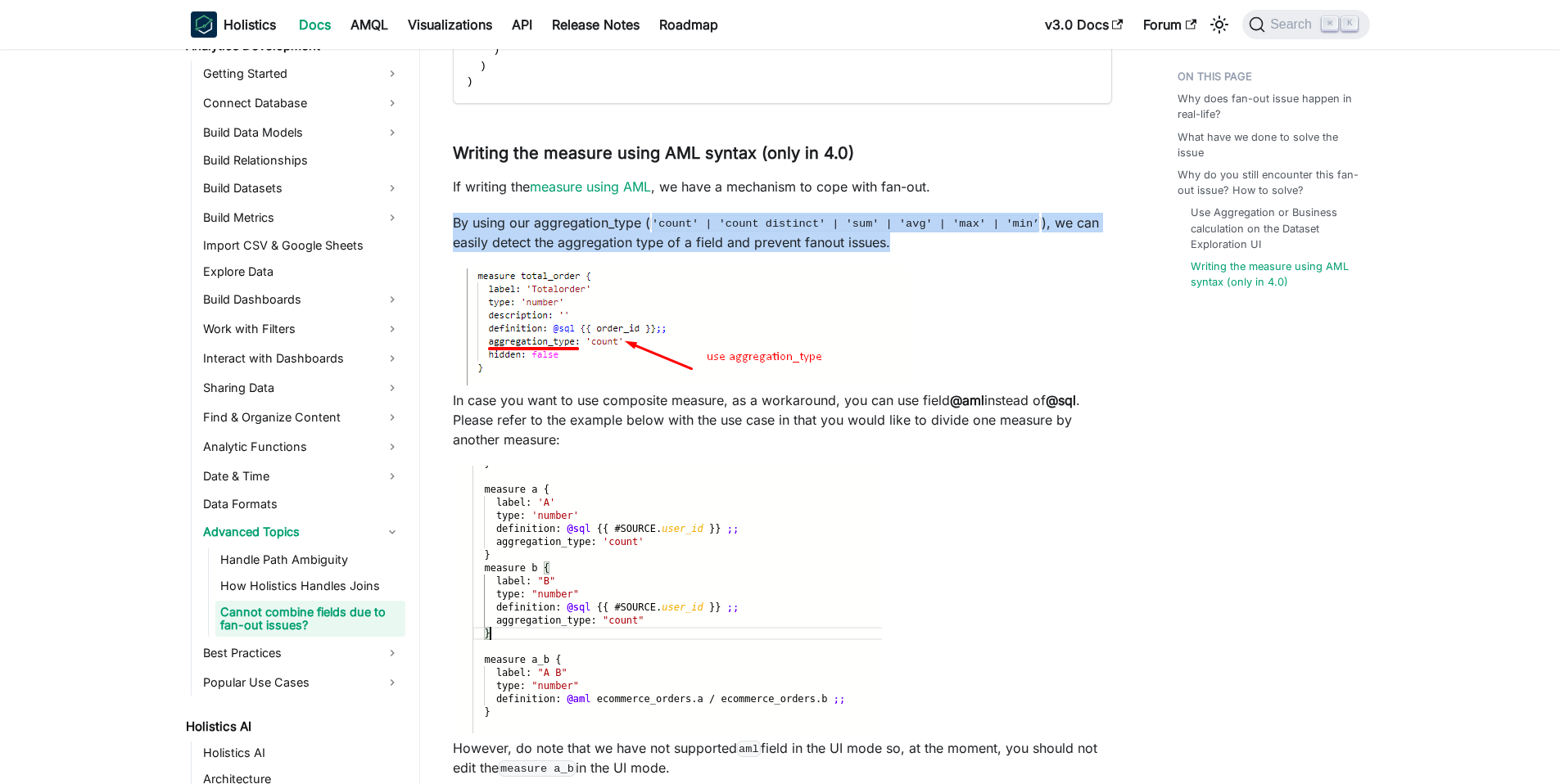
scroll to position [4067, 0]
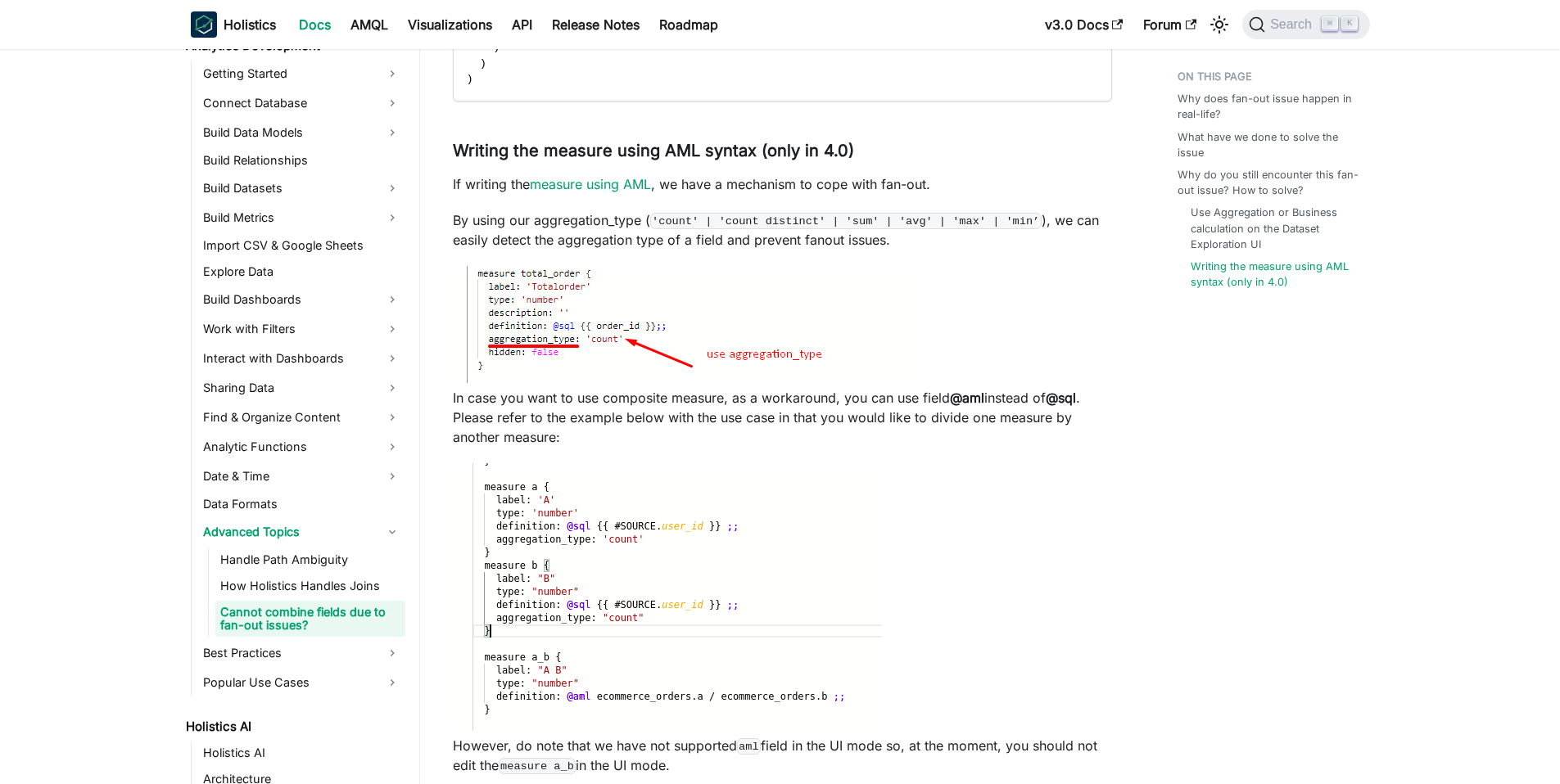
click at [901, 388] on p "In case you want to use composite measure, as a workaround, you can use field @…" at bounding box center [782, 417] width 659 height 59
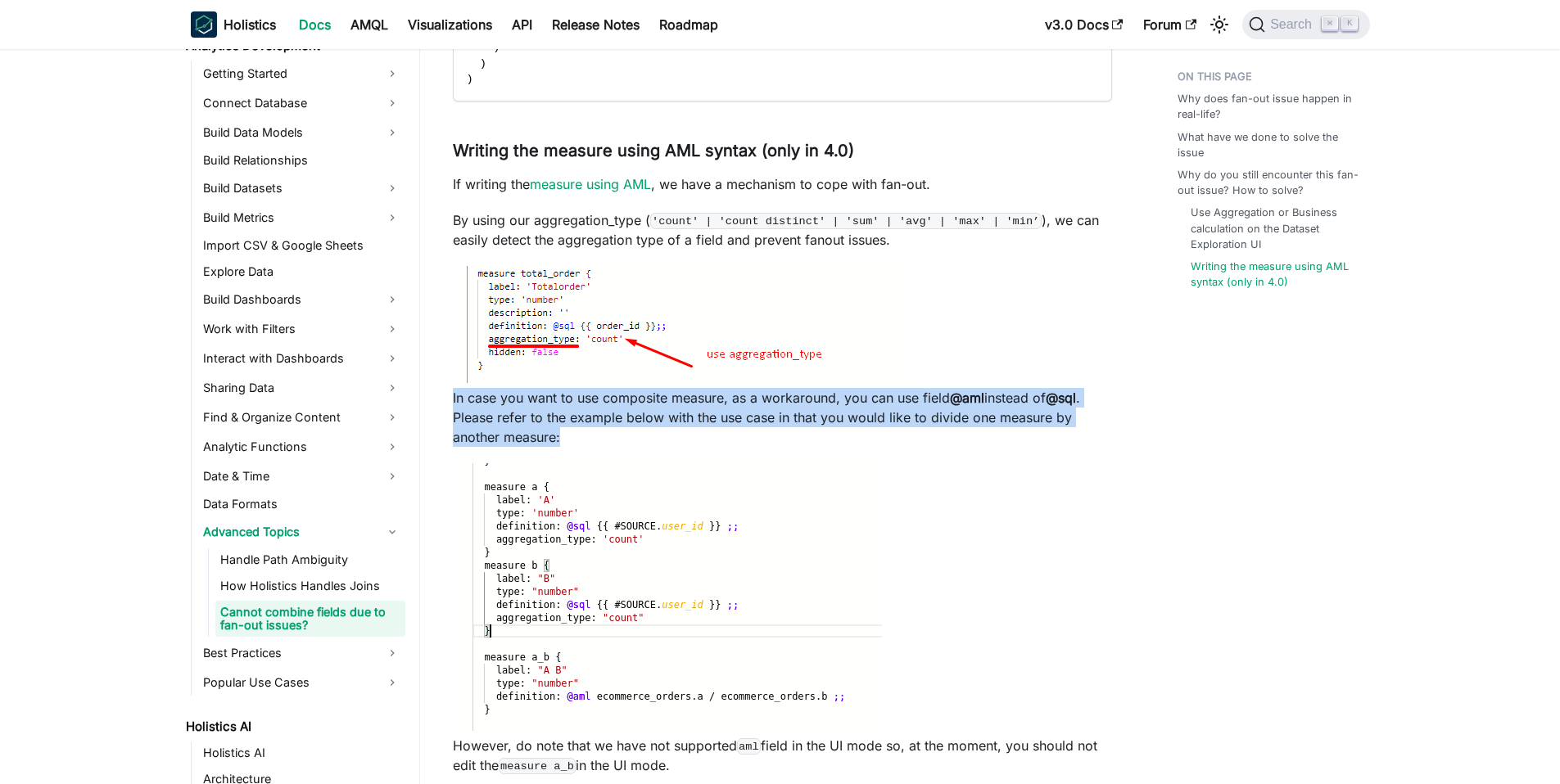
click at [901, 388] on p "In case you want to use composite measure, as a workaround, you can use field @…" at bounding box center [782, 417] width 659 height 59
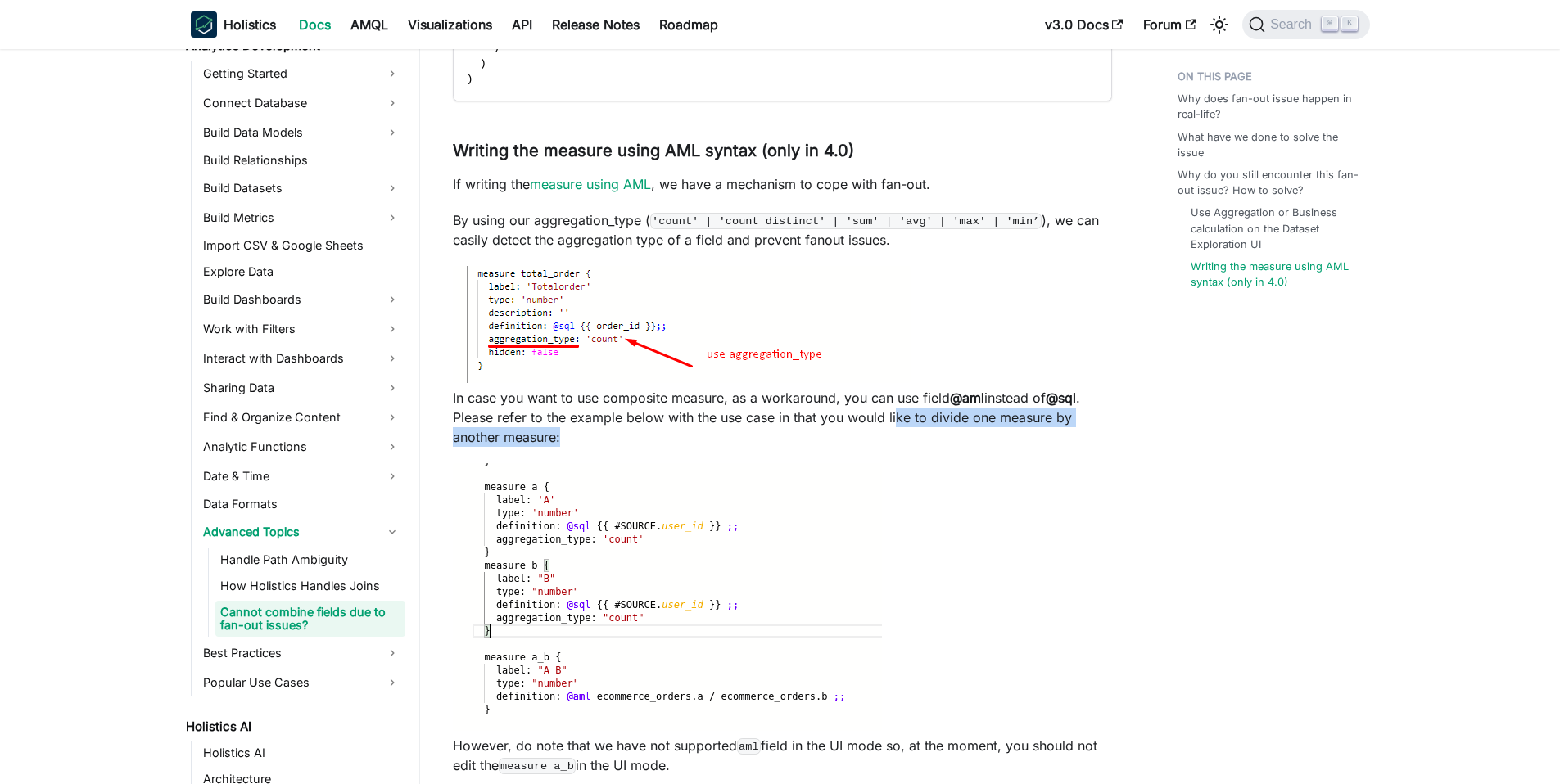
click at [892, 405] on p "In case you want to use composite measure, as a workaround, you can use field @…" at bounding box center [782, 417] width 659 height 59
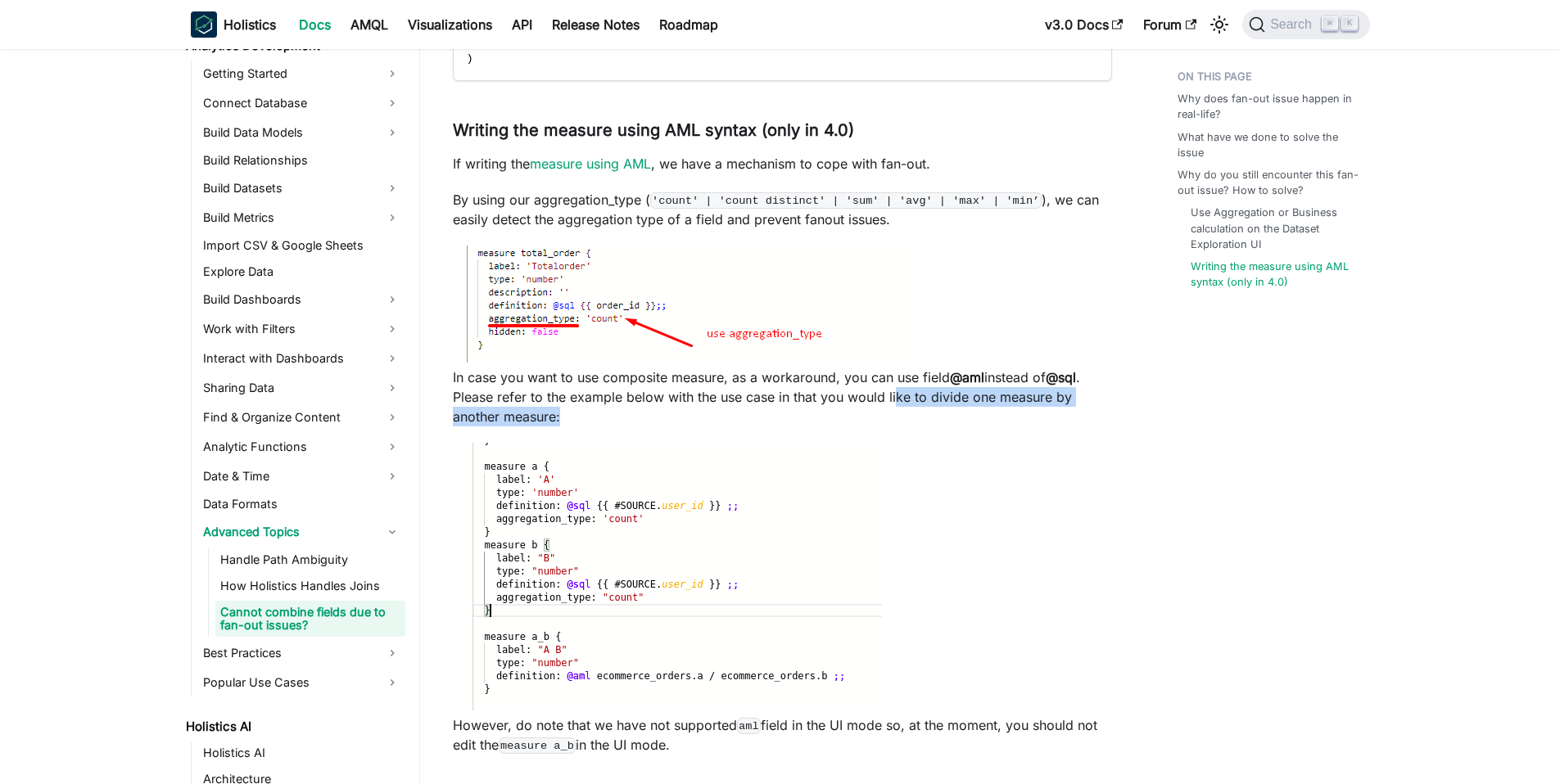
scroll to position [4093, 0]
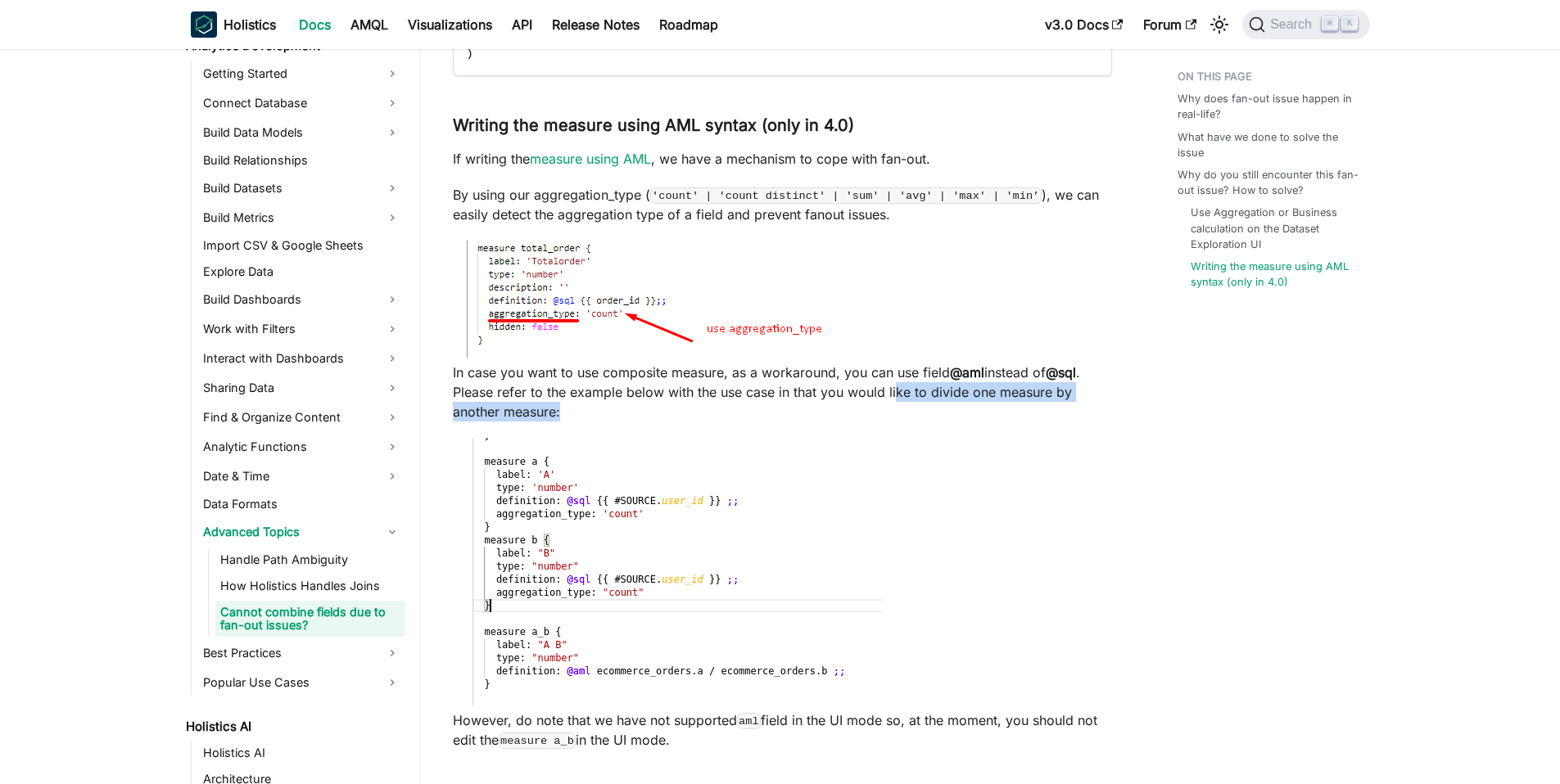
click at [914, 371] on p "In case you want to use composite measure, as a workaround, you can use field @…" at bounding box center [782, 392] width 659 height 59
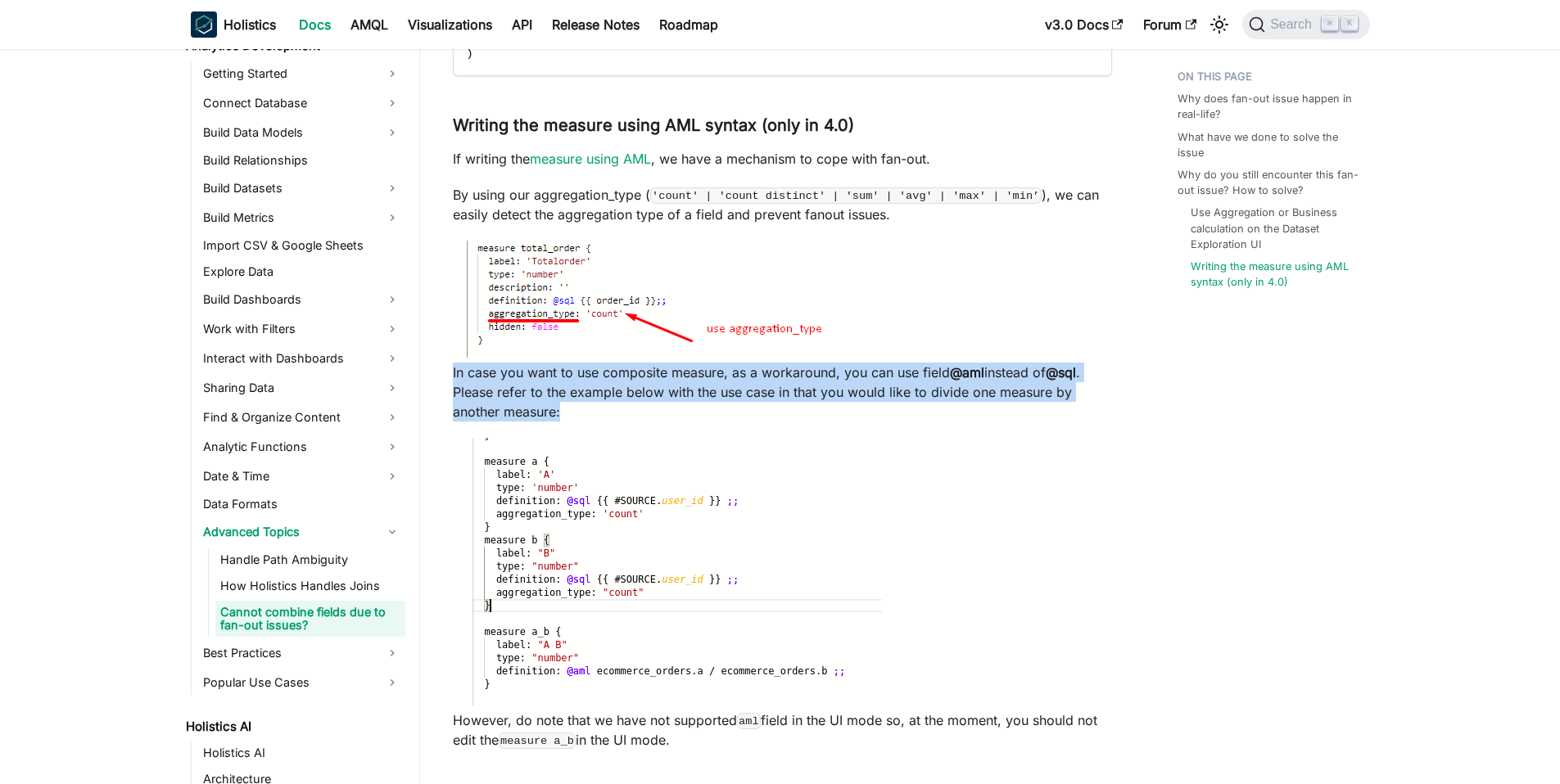
click at [914, 371] on p "In case you want to use composite measure, as a workaround, you can use field @…" at bounding box center [782, 392] width 659 height 59
click at [921, 370] on p "In case you want to use composite measure, as a workaround, you can use field @…" at bounding box center [782, 392] width 659 height 59
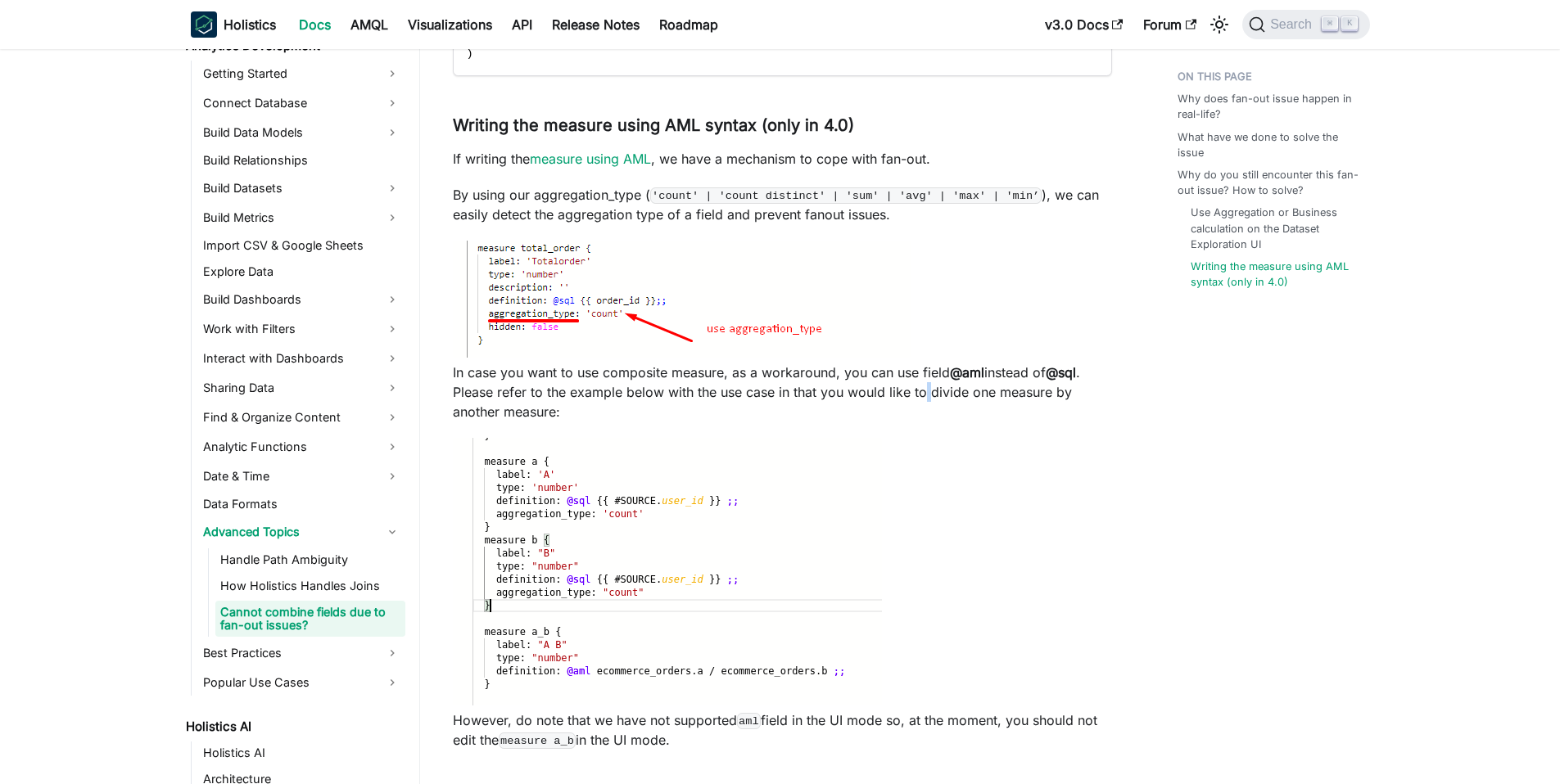
click at [921, 370] on p "In case you want to use composite measure, as a workaround, you can use field @…" at bounding box center [782, 392] width 659 height 59
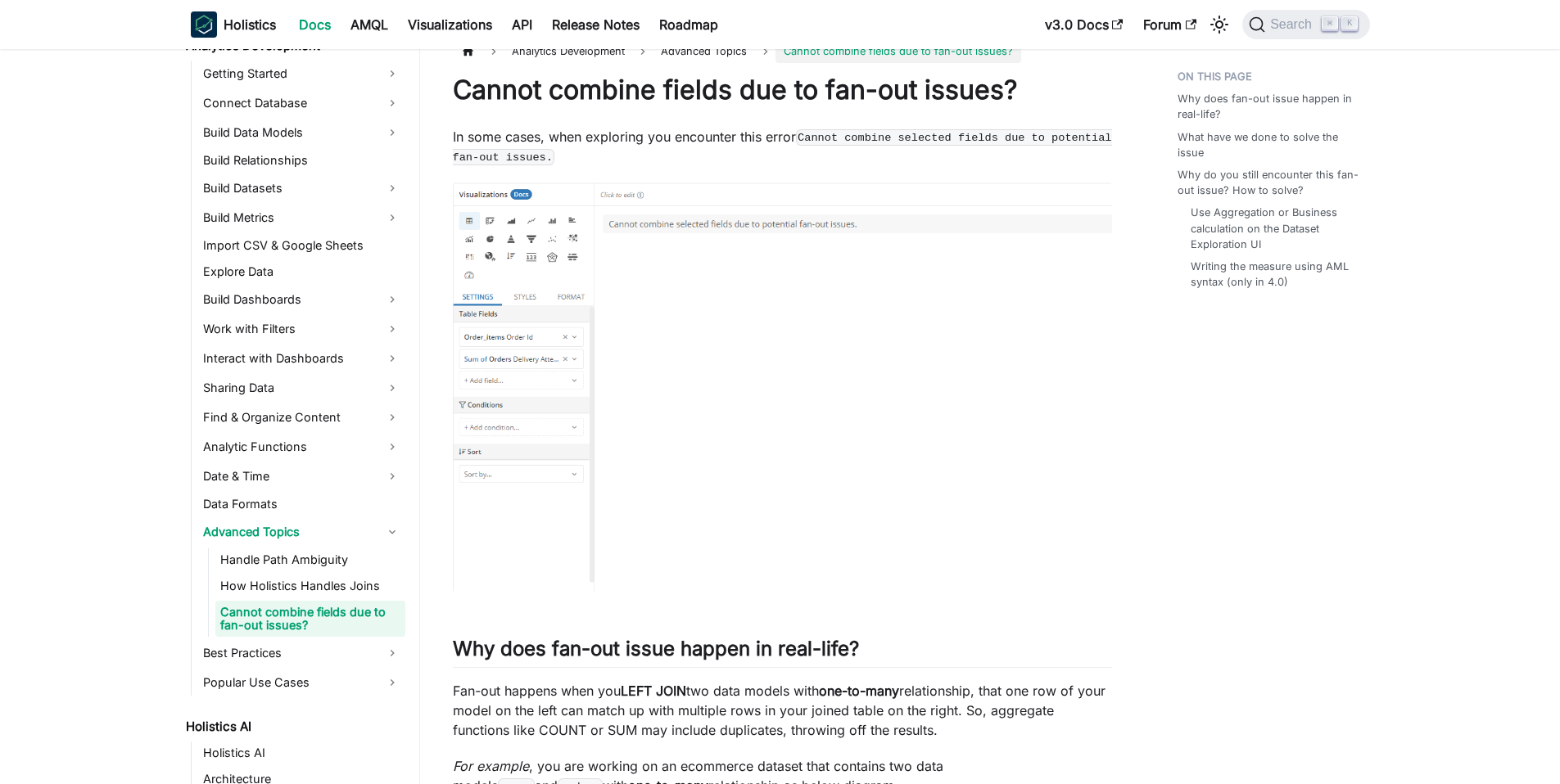
scroll to position [0, 0]
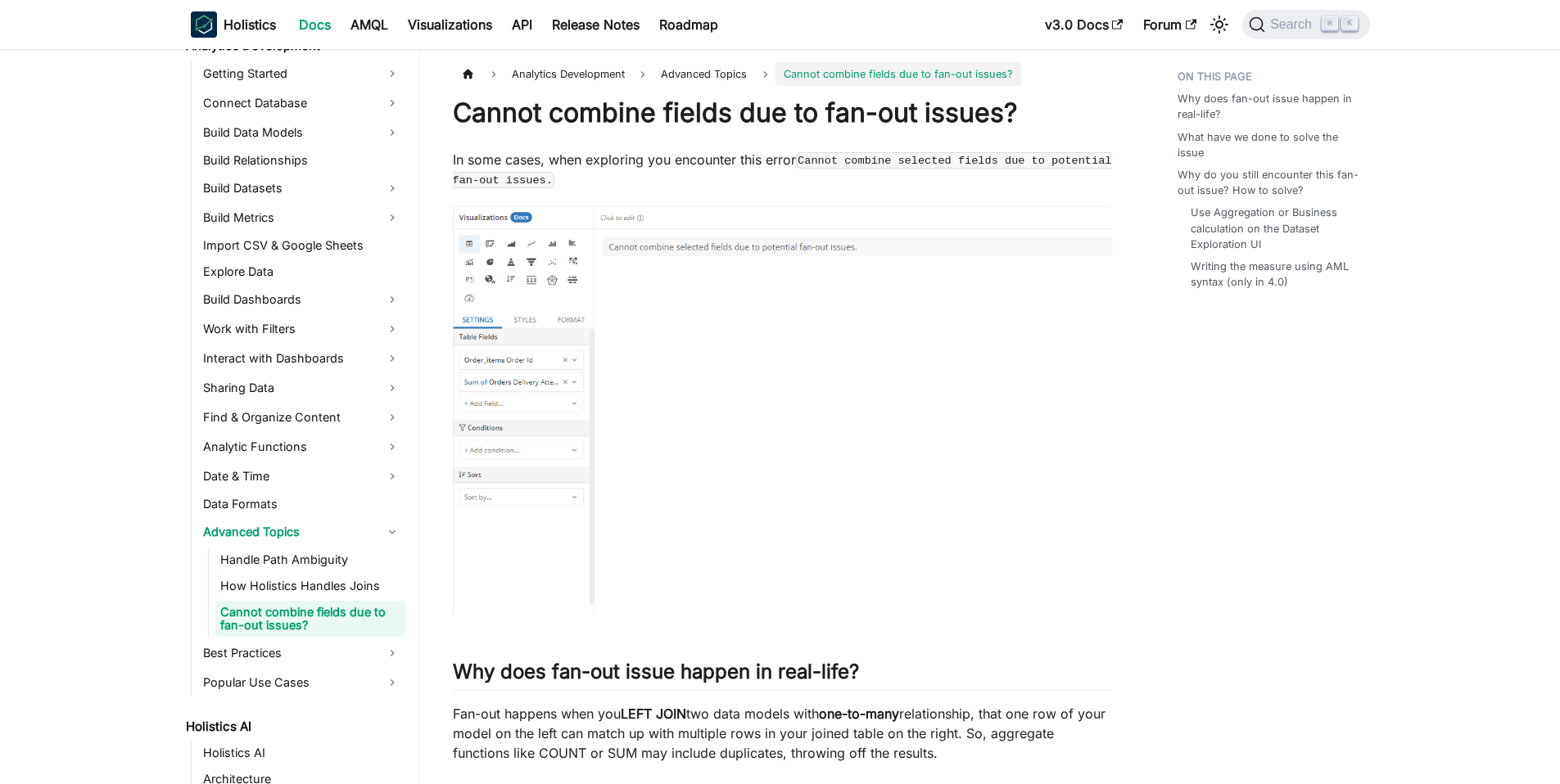
click at [766, 173] on p "In some cases, when exploring you encounter this error [PERSON_NAME] combine se…" at bounding box center [782, 169] width 659 height 40
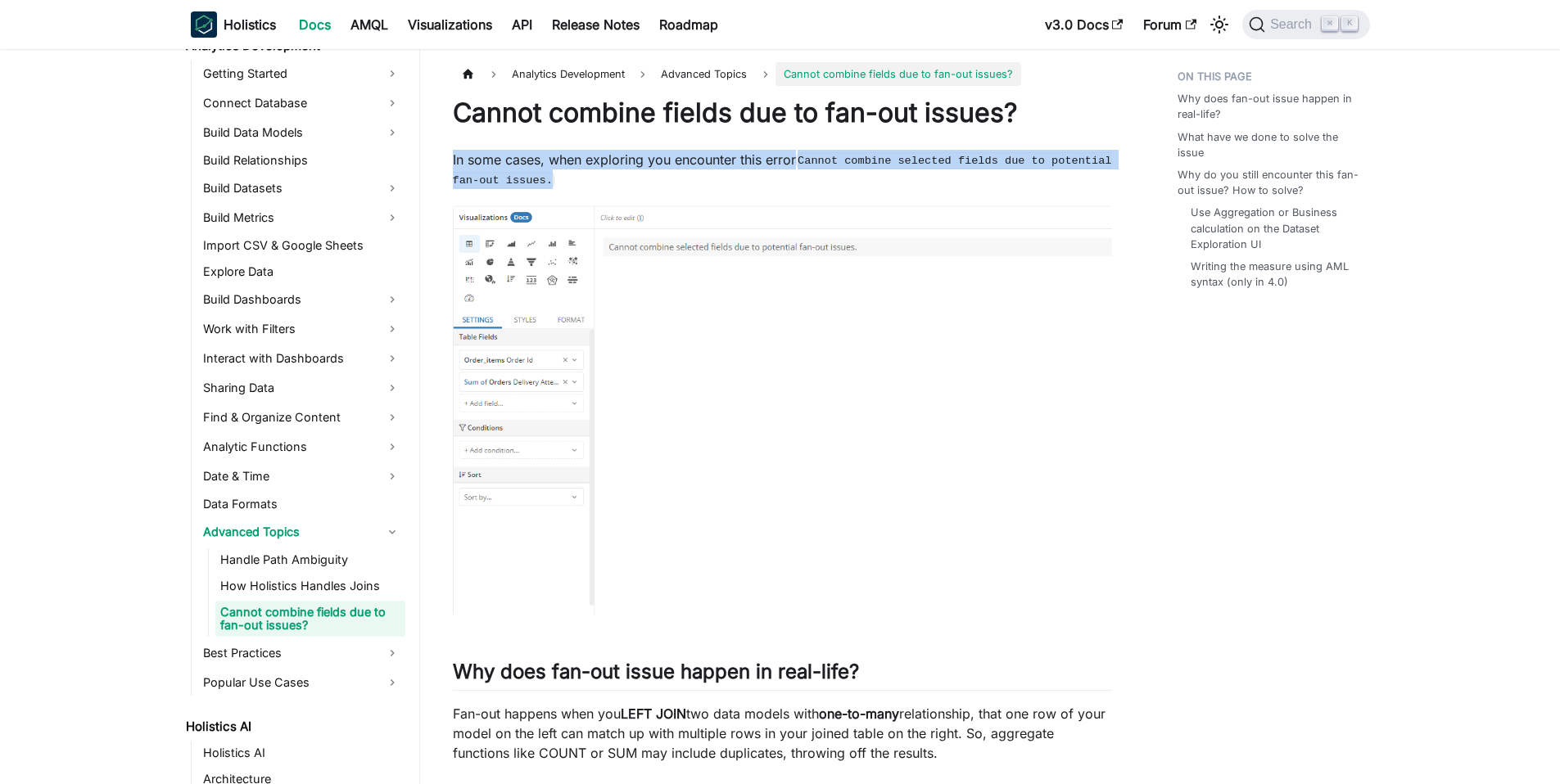
click at [766, 172] on p "In some cases, when exploring you encounter this error [PERSON_NAME] combine se…" at bounding box center [782, 169] width 659 height 40
click at [773, 161] on p "In some cases, when exploring you encounter this error [PERSON_NAME] combine se…" at bounding box center [782, 169] width 659 height 40
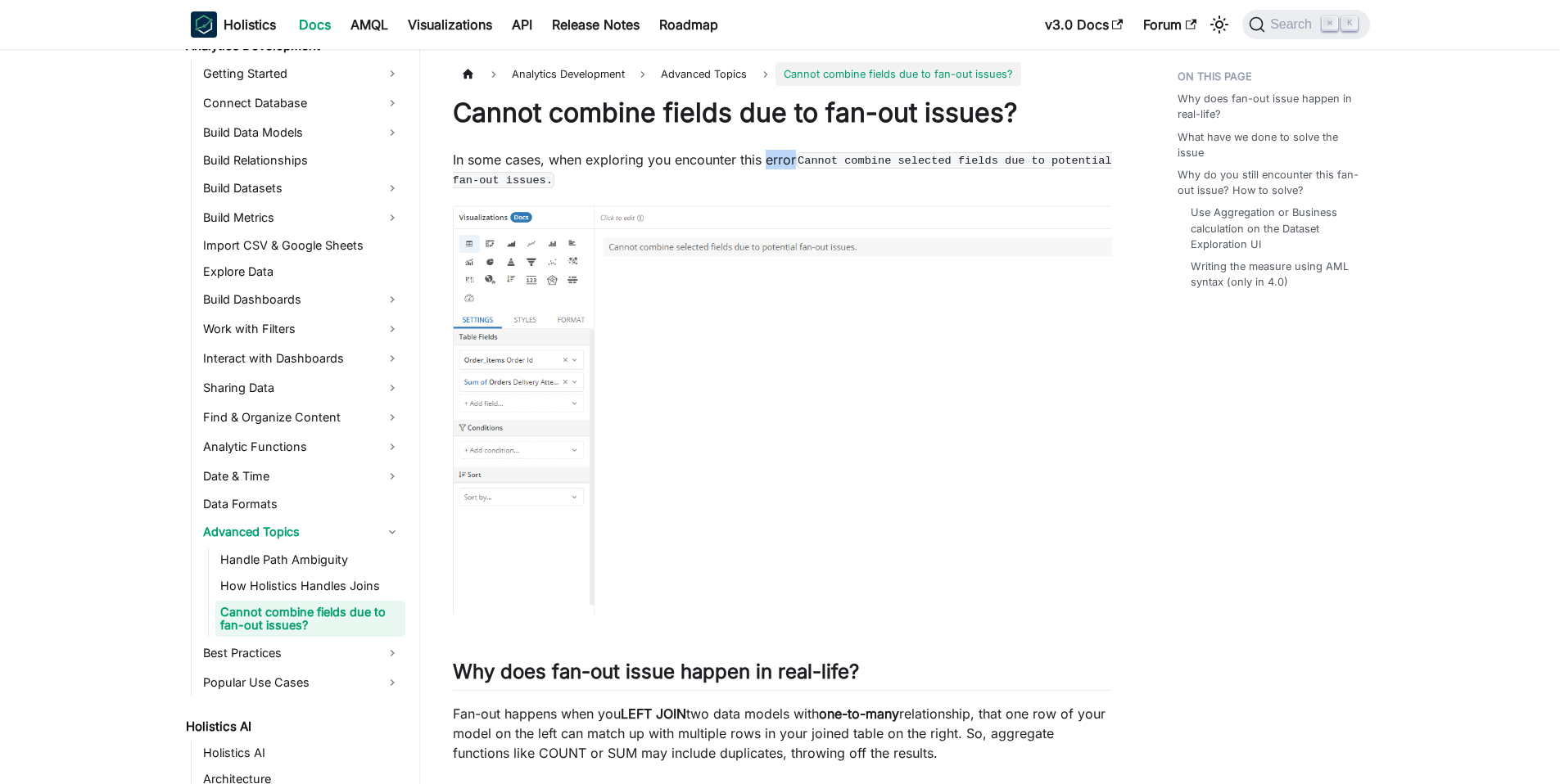
click at [773, 161] on p "In some cases, when exploring you encounter this error [PERSON_NAME] combine se…" at bounding box center [782, 169] width 659 height 40
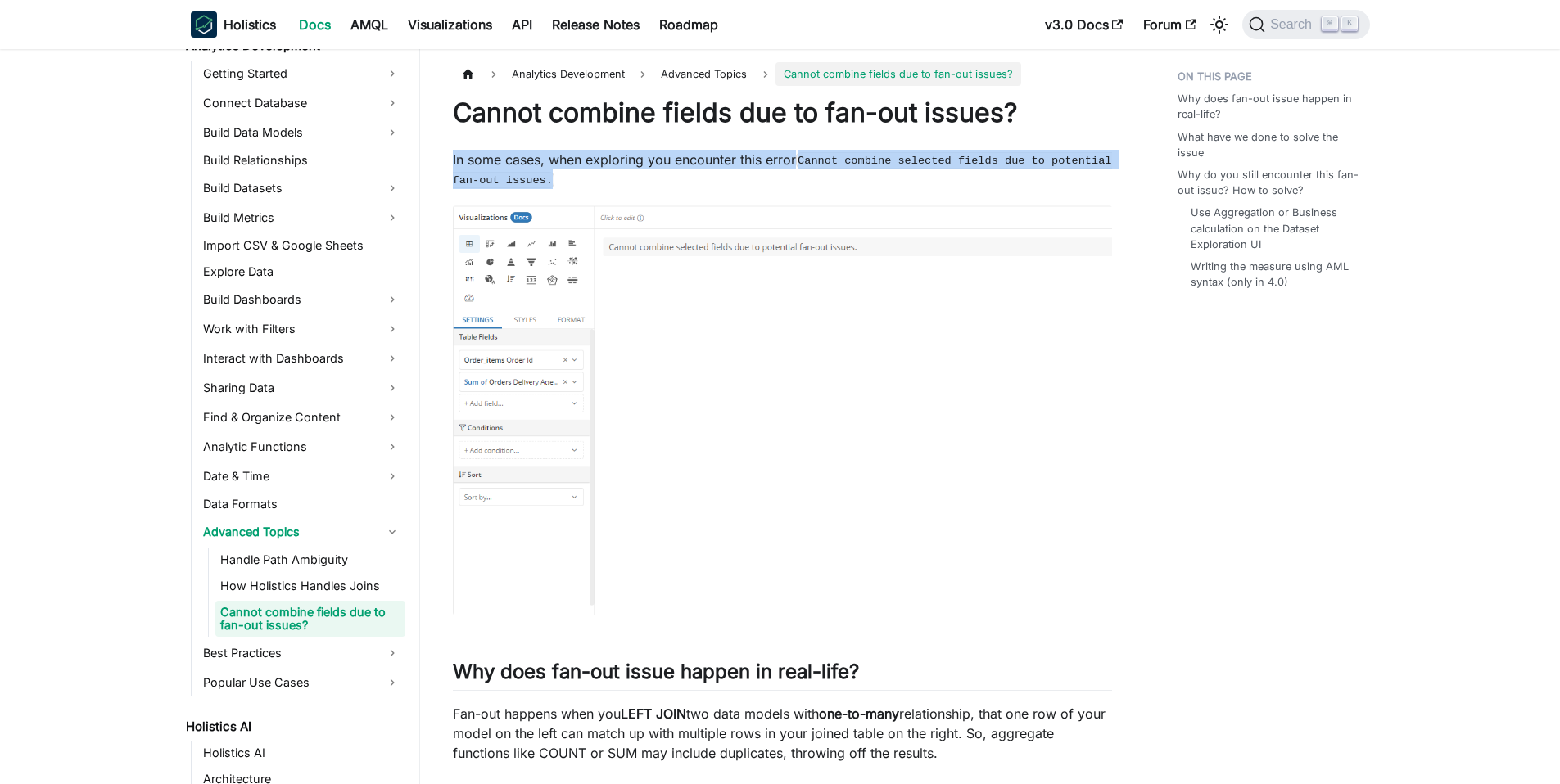
click at [773, 161] on p "In some cases, when exploring you encounter this error [PERSON_NAME] combine se…" at bounding box center [782, 169] width 659 height 40
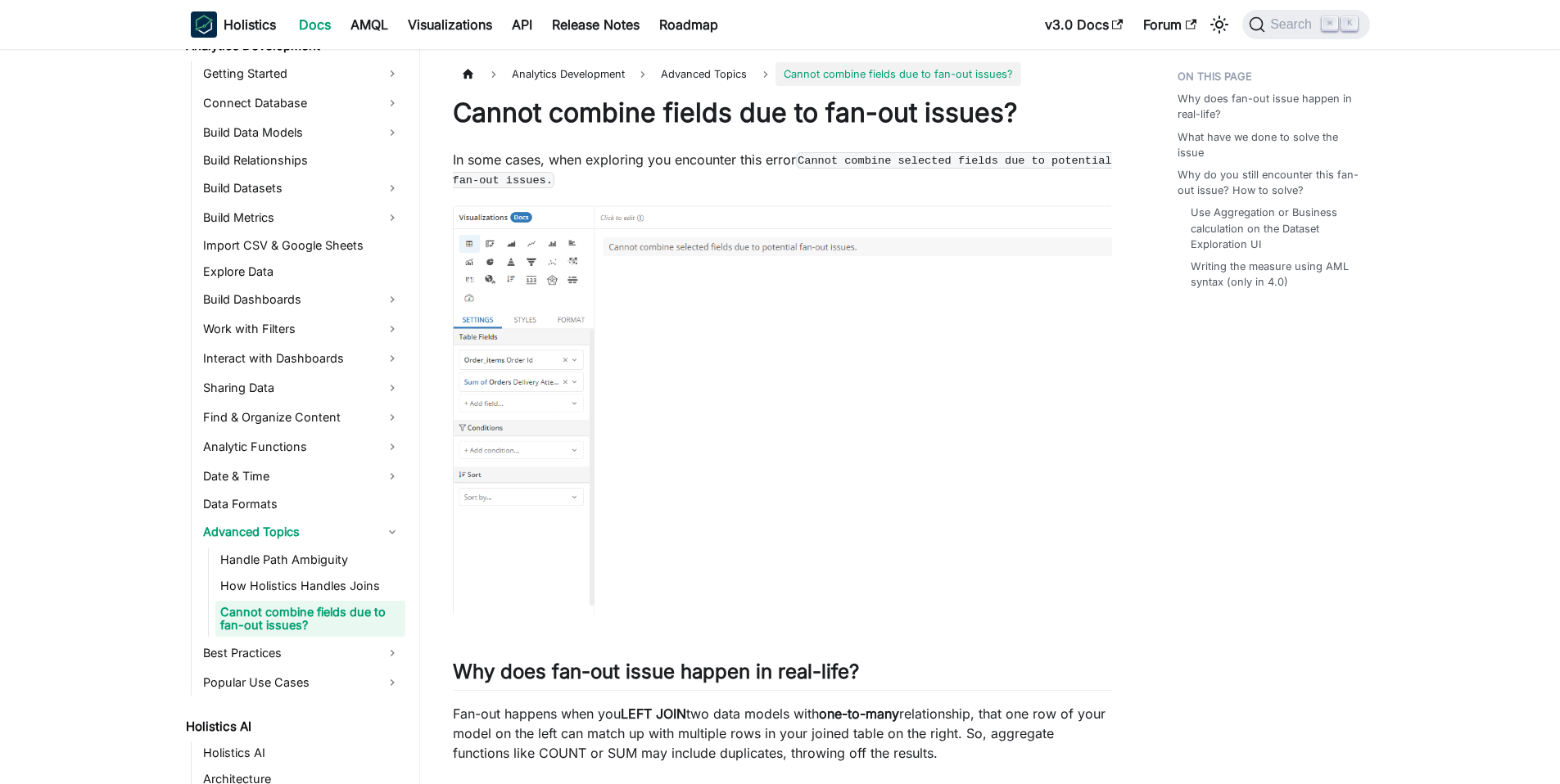
click at [772, 169] on p "In some cases, when exploring you encounter this error [PERSON_NAME] combine se…" at bounding box center [782, 169] width 659 height 40
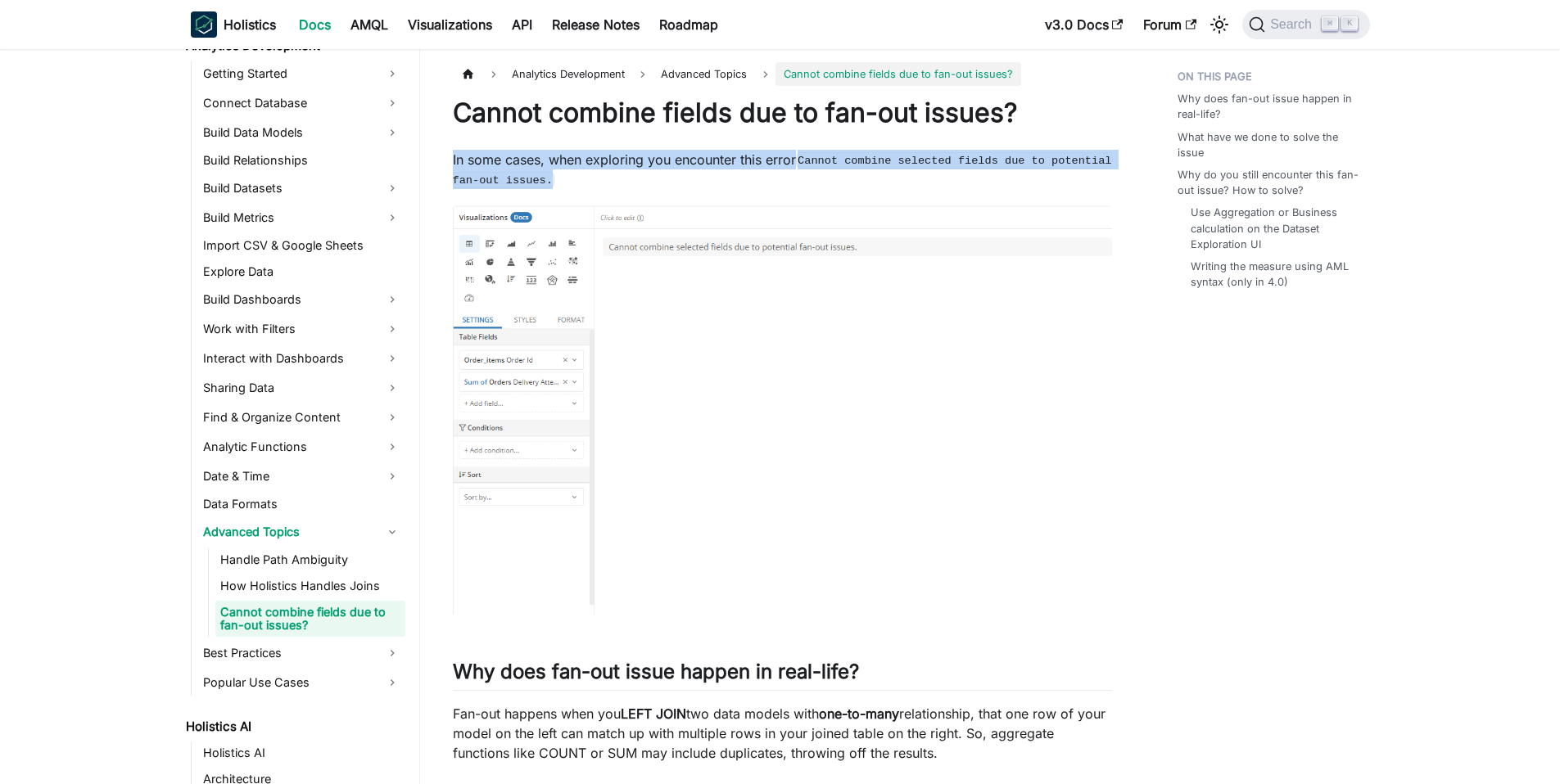
click at [772, 169] on p "In some cases, when exploring you encounter this error [PERSON_NAME] combine se…" at bounding box center [782, 169] width 659 height 40
click at [743, 166] on p "In some cases, when exploring you encounter this error [PERSON_NAME] combine se…" at bounding box center [782, 169] width 659 height 40
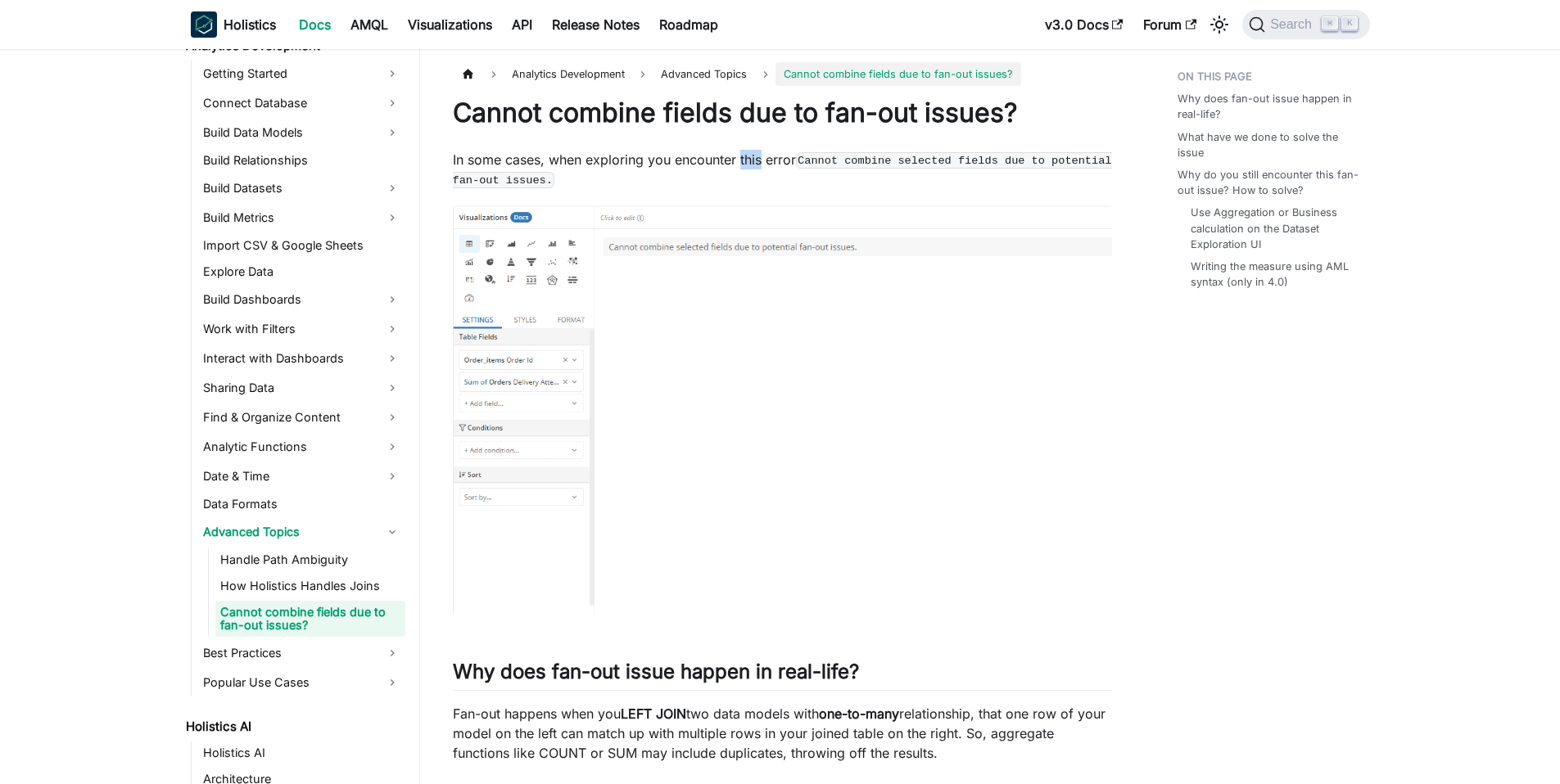
click at [743, 166] on p "In some cases, when exploring you encounter this error [PERSON_NAME] combine se…" at bounding box center [782, 169] width 659 height 40
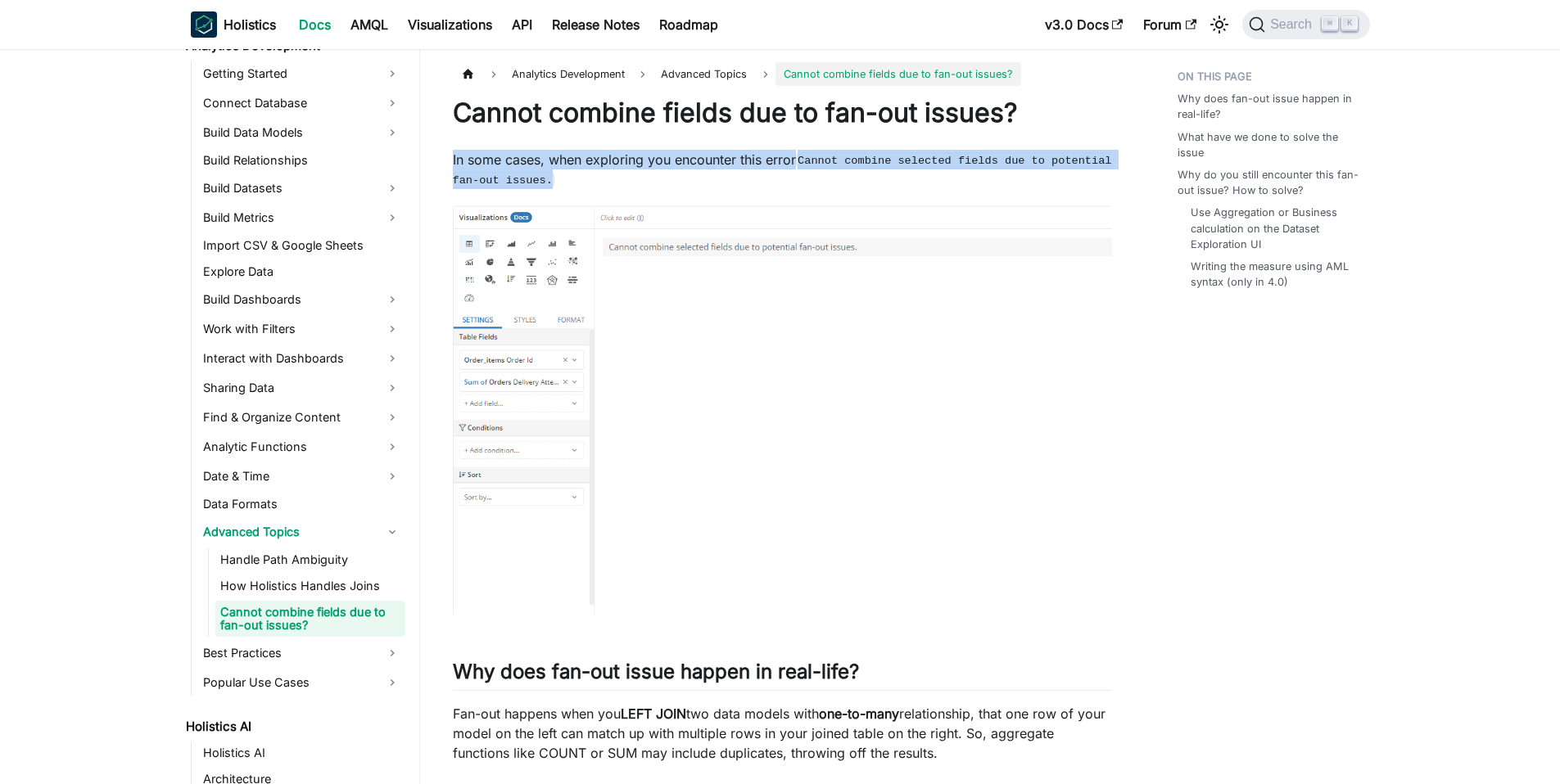
click at [743, 166] on p "In some cases, when exploring you encounter this error [PERSON_NAME] combine se…" at bounding box center [782, 169] width 659 height 40
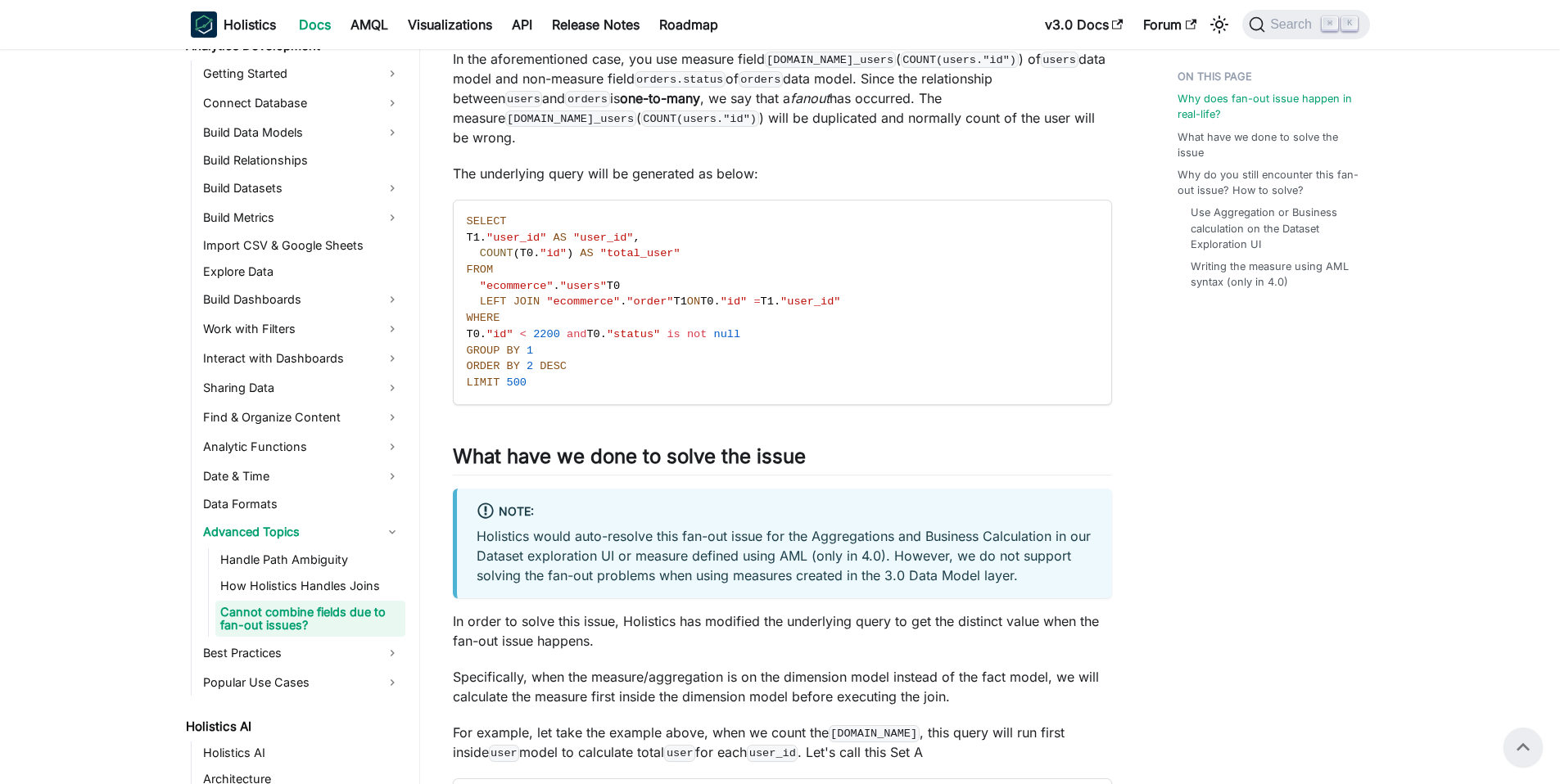
scroll to position [1271, 0]
drag, startPoint x: 879, startPoint y: 537, endPoint x: 817, endPoint y: 544, distance: 62.4
click at [817, 544] on p "Holistics would auto-resolve this fan-out issue for the Aggregations and Busine…" at bounding box center [784, 556] width 616 height 59
drag, startPoint x: 881, startPoint y: 557, endPoint x: 922, endPoint y: 560, distance: 41.1
click at [922, 560] on p "Holistics would auto-resolve this fan-out issue for the Aggregations and Busine…" at bounding box center [784, 556] width 616 height 59
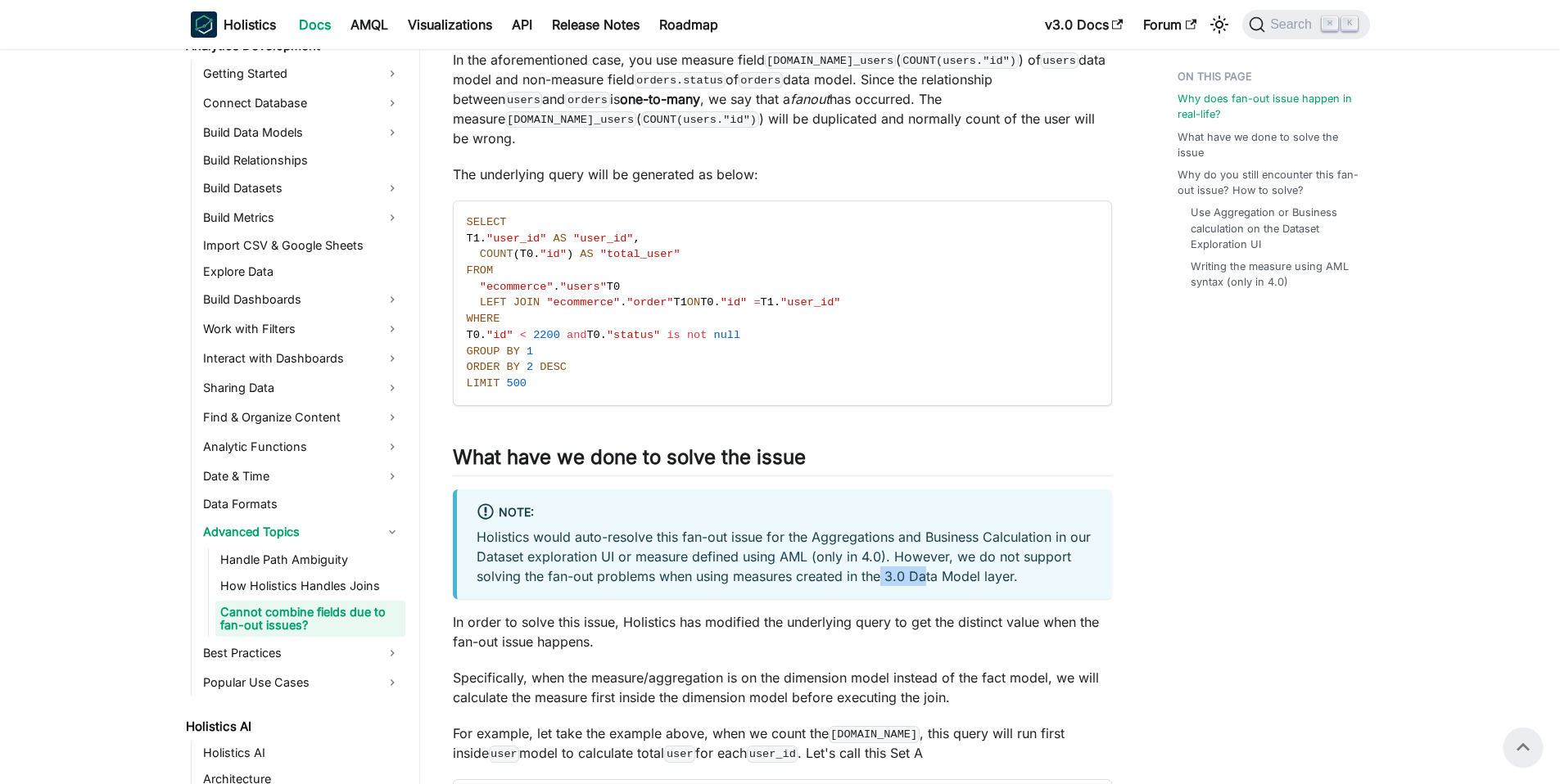
click at [922, 560] on p "Holistics would auto-resolve this fan-out issue for the Aggregations and Busine…" at bounding box center [784, 556] width 616 height 59
drag, startPoint x: 564, startPoint y: 560, endPoint x: 1027, endPoint y: 560, distance: 463.0
click at [1027, 560] on p "Holistics would auto-resolve this fan-out issue for the Aggregations and Busine…" at bounding box center [784, 556] width 616 height 59
click at [1008, 557] on p "Holistics would auto-resolve this fan-out issue for the Aggregations and Busine…" at bounding box center [784, 556] width 616 height 59
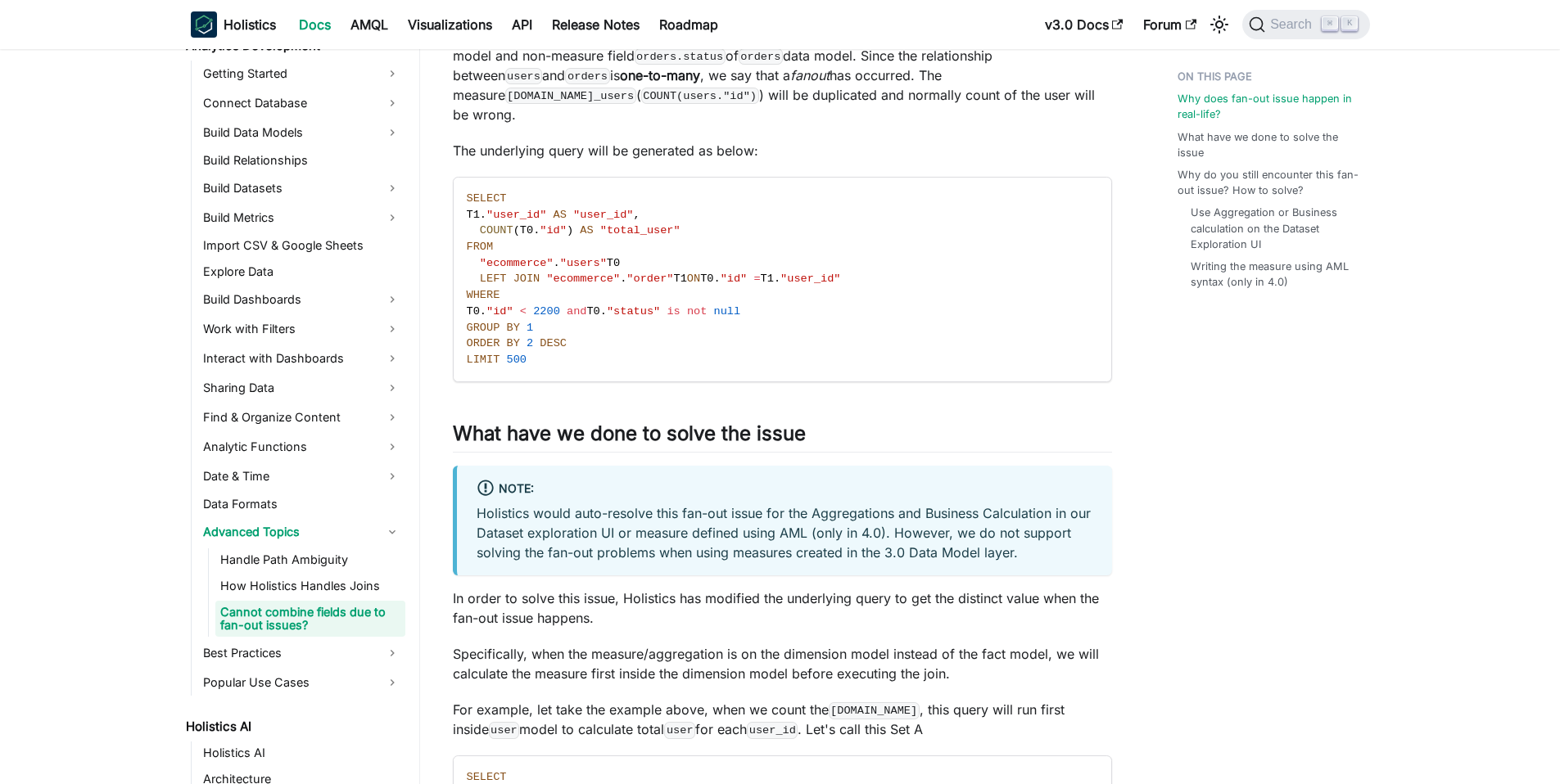
scroll to position [1297, 0]
click at [545, 531] on p "Holistics would auto-resolve this fan-out issue for the Aggregations and Busine…" at bounding box center [784, 529] width 616 height 59
drag, startPoint x: 549, startPoint y: 529, endPoint x: 1022, endPoint y: 530, distance: 473.0
click at [1022, 530] on p "Holistics would auto-resolve this fan-out issue for the Aggregations and Busine…" at bounding box center [784, 529] width 616 height 59
click at [1018, 531] on p "Holistics would auto-resolve this fan-out issue for the Aggregations and Busine…" at bounding box center [784, 529] width 616 height 59
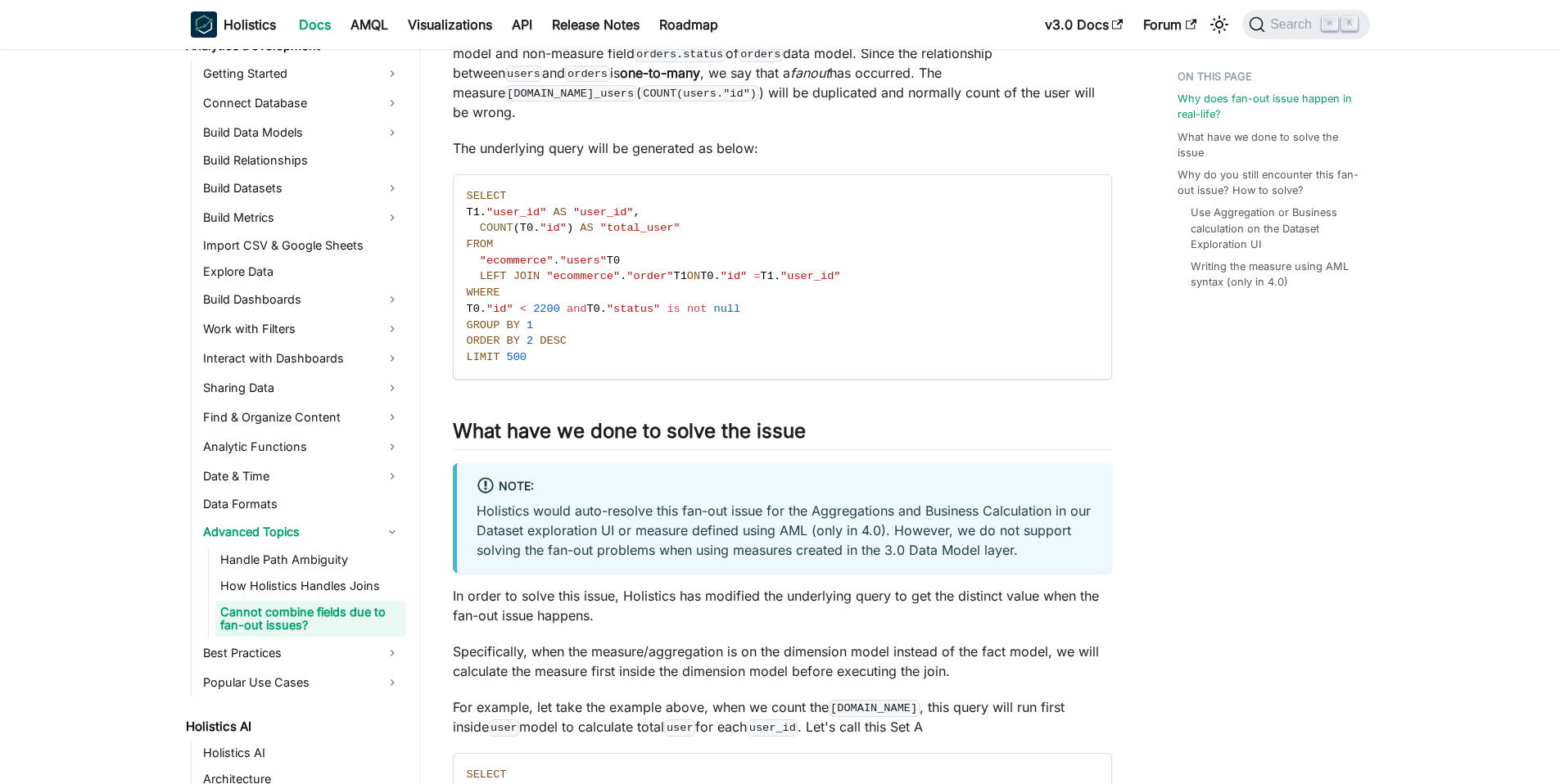
click at [1018, 531] on p "Holistics would auto-resolve this fan-out issue for the Aggregations and Busine…" at bounding box center [784, 529] width 616 height 59
drag, startPoint x: 545, startPoint y: 531, endPoint x: 1015, endPoint y: 537, distance: 470.0
click at [1015, 537] on p "Holistics would auto-resolve this fan-out issue for the Aggregations and Busine…" at bounding box center [784, 529] width 616 height 59
click at [1003, 536] on p "Holistics would auto-resolve this fan-out issue for the Aggregations and Busine…" at bounding box center [784, 529] width 616 height 59
click at [1043, 238] on code "SELECT T1 . "user_id" AS "user_id" , COUNT ( T0 . "id" ) AS "total_user" FROM "…" at bounding box center [781, 277] width 655 height 204
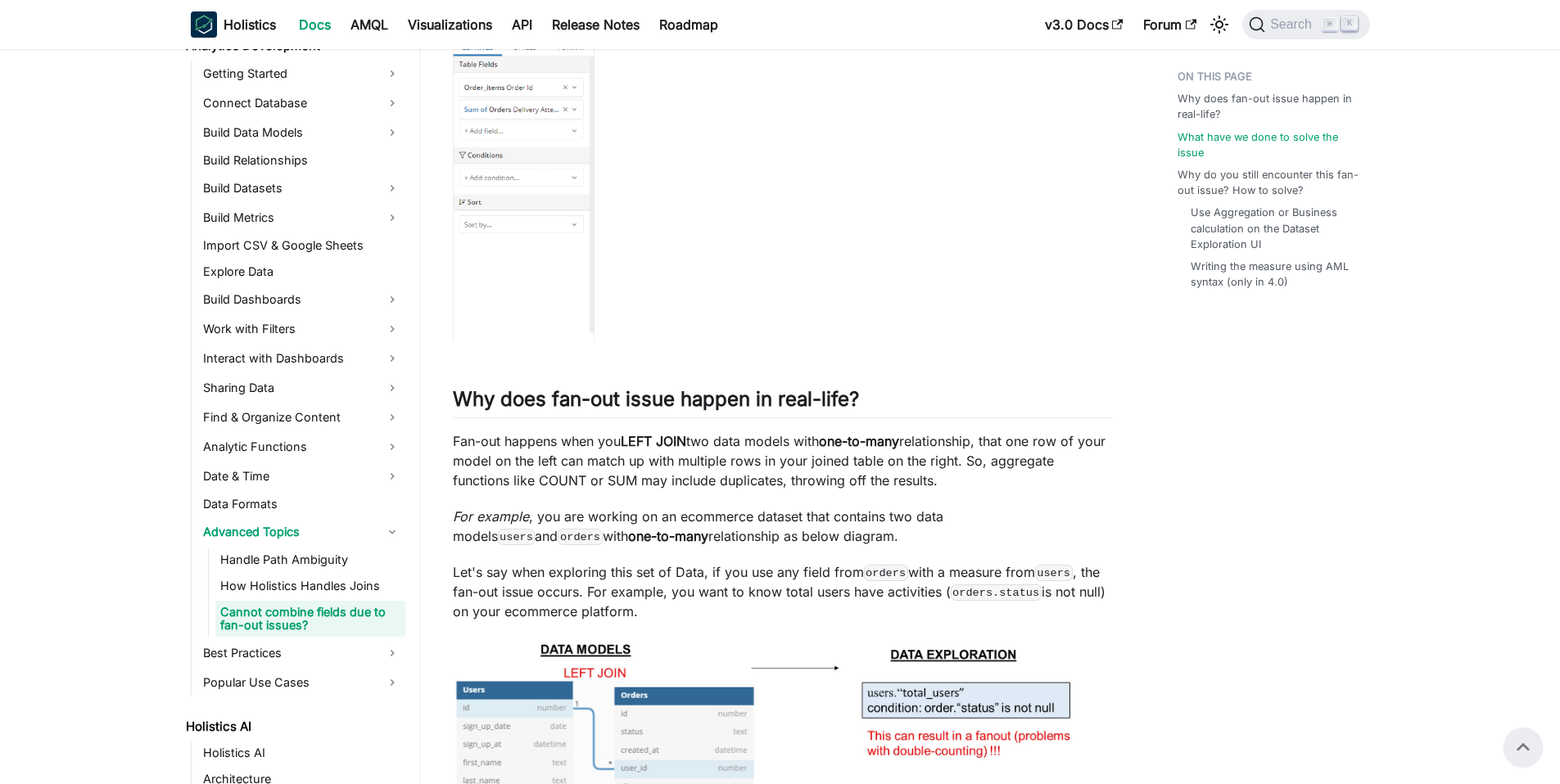
scroll to position [0, 0]
